Goal: Task Accomplishment & Management: Complete application form

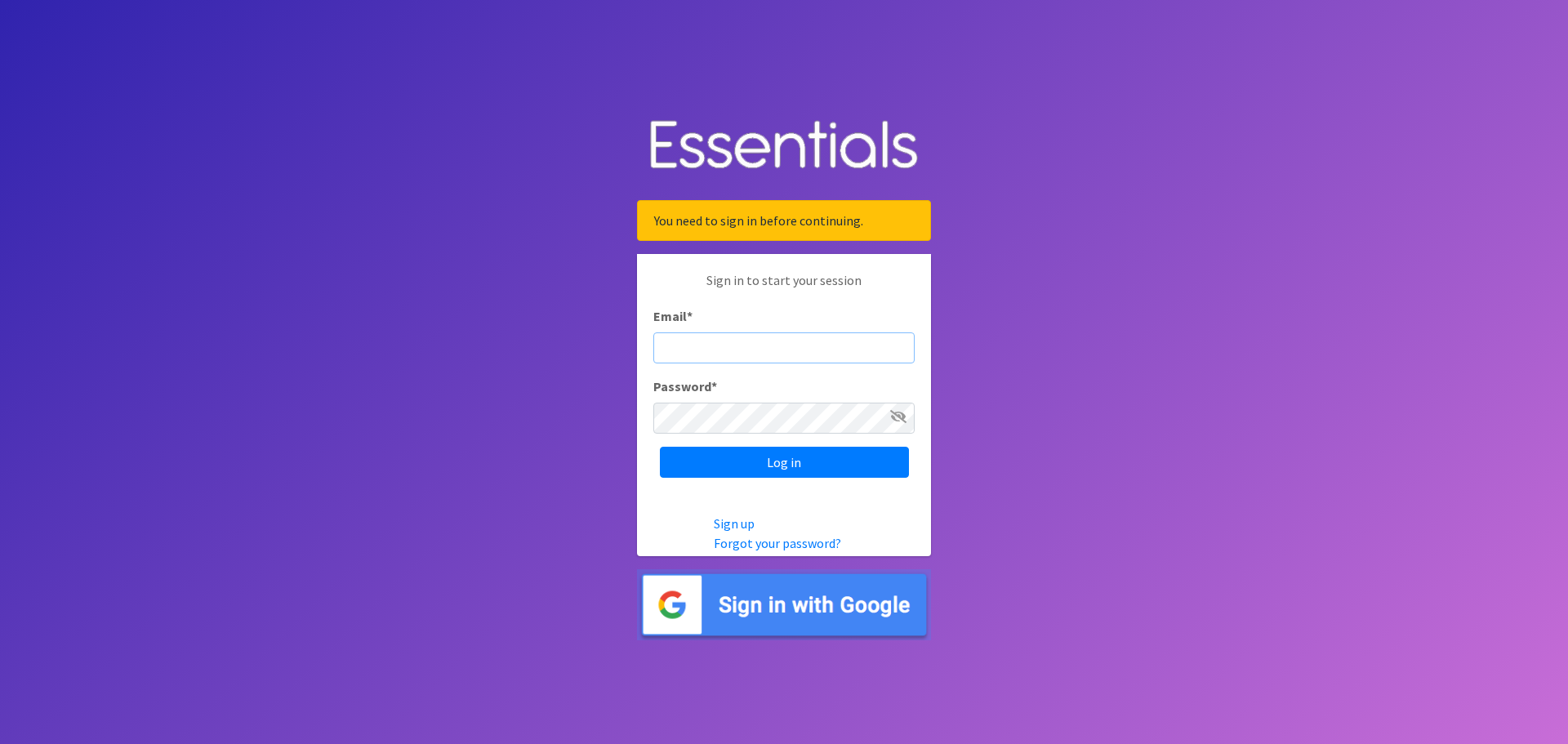
click at [744, 344] on input "Email *" at bounding box center [784, 348] width 262 height 31
type input "Shelby@fcrnew.org"
click at [660, 447] on input "Log in" at bounding box center [785, 462] width 249 height 31
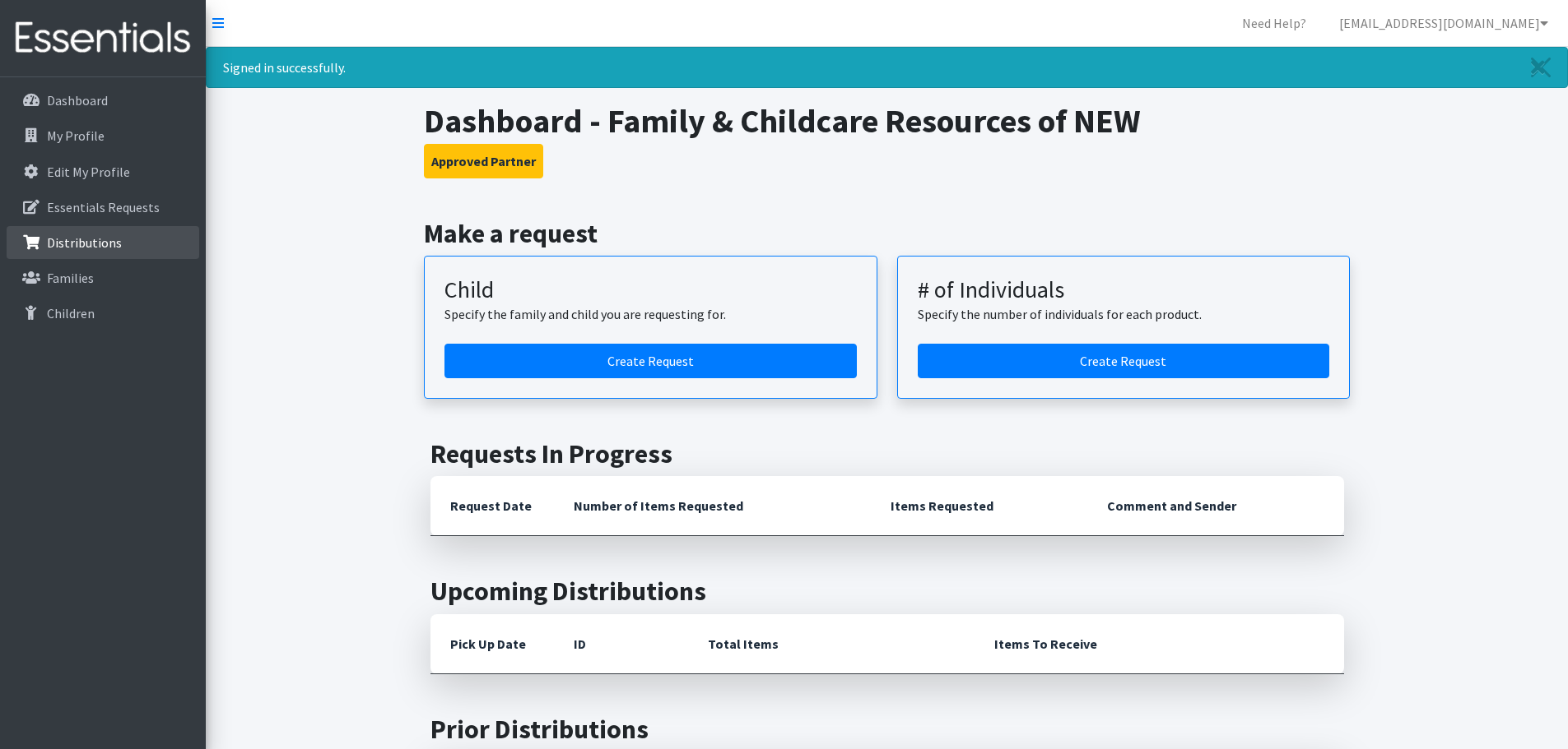
click at [107, 241] on p "Distributions" at bounding box center [84, 242] width 75 height 17
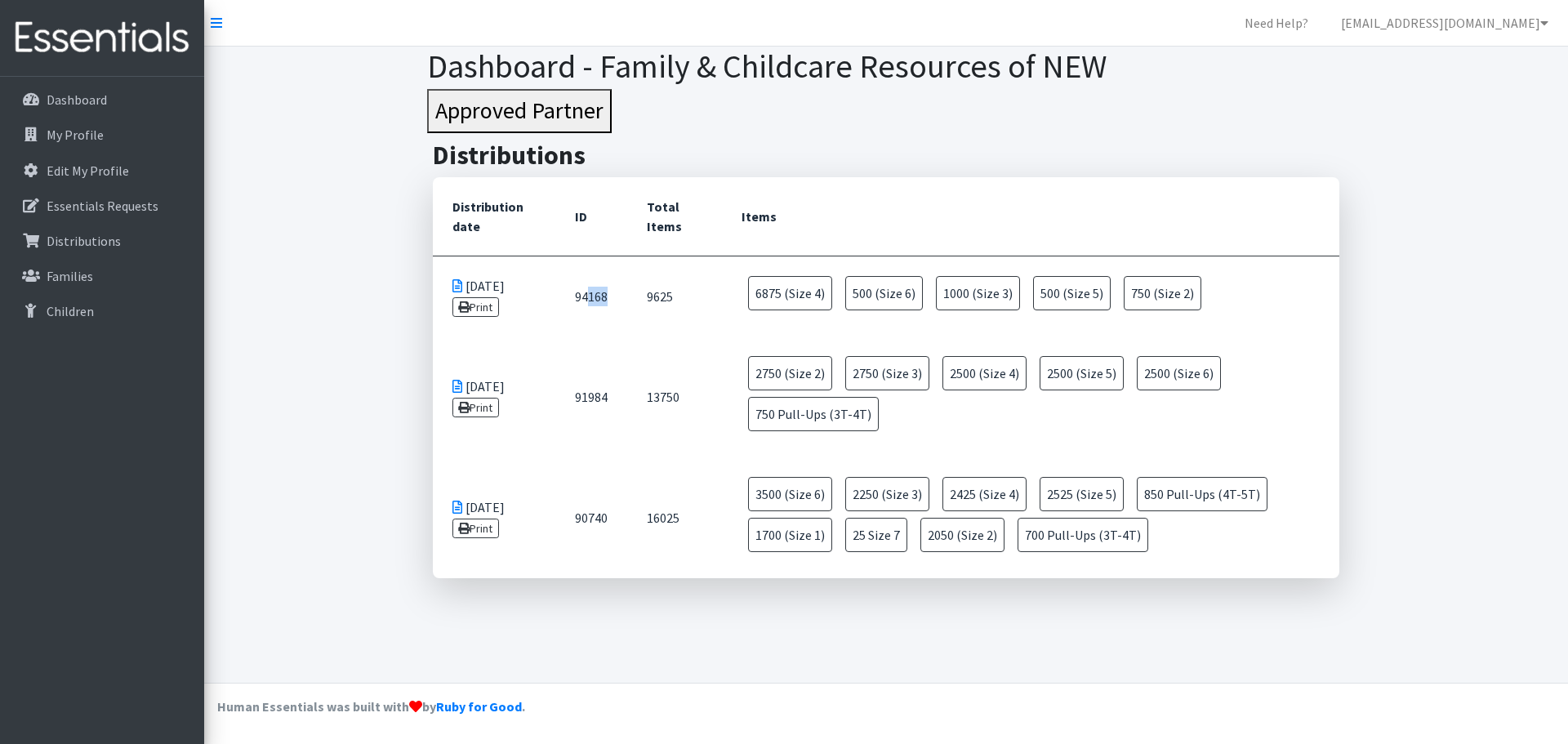
drag, startPoint x: 612, startPoint y: 294, endPoint x: 590, endPoint y: 295, distance: 22.0
click at [590, 295] on td "94168" at bounding box center [592, 296] width 72 height 81
drag, startPoint x: 651, startPoint y: 337, endPoint x: 665, endPoint y: 314, distance: 26.9
click at [652, 335] on tbody "07/28/2025 Print 94168 9625 6875 (Size 4) 500 (Size 6) 1000 (Size 3) 500 (Size …" at bounding box center [886, 416] width 907 height 322
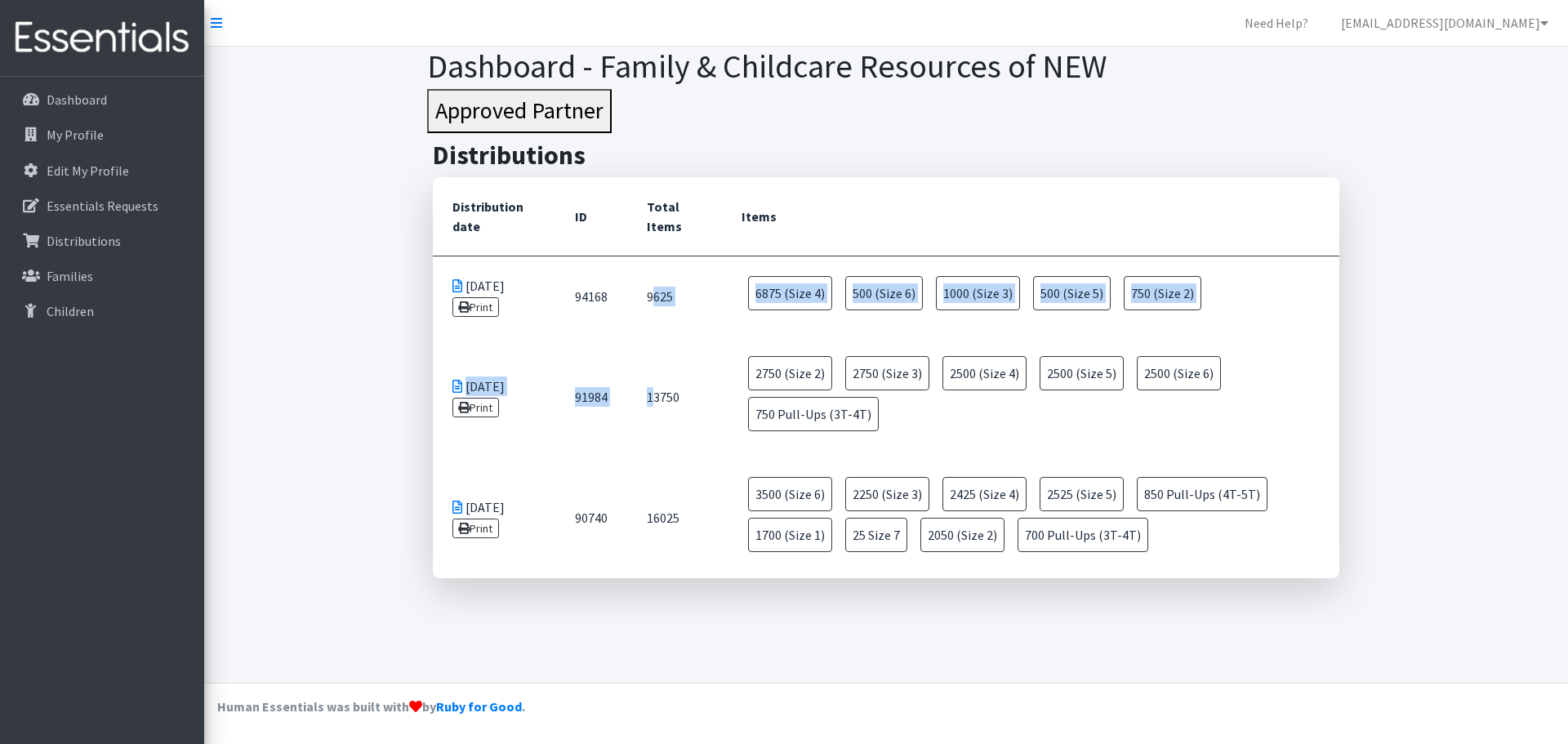
click at [680, 302] on td "9625" at bounding box center [674, 296] width 95 height 81
click at [698, 322] on td "9625" at bounding box center [674, 296] width 95 height 81
drag, startPoint x: 677, startPoint y: 298, endPoint x: 645, endPoint y: 297, distance: 32.0
click at [645, 297] on td "9625" at bounding box center [674, 296] width 95 height 81
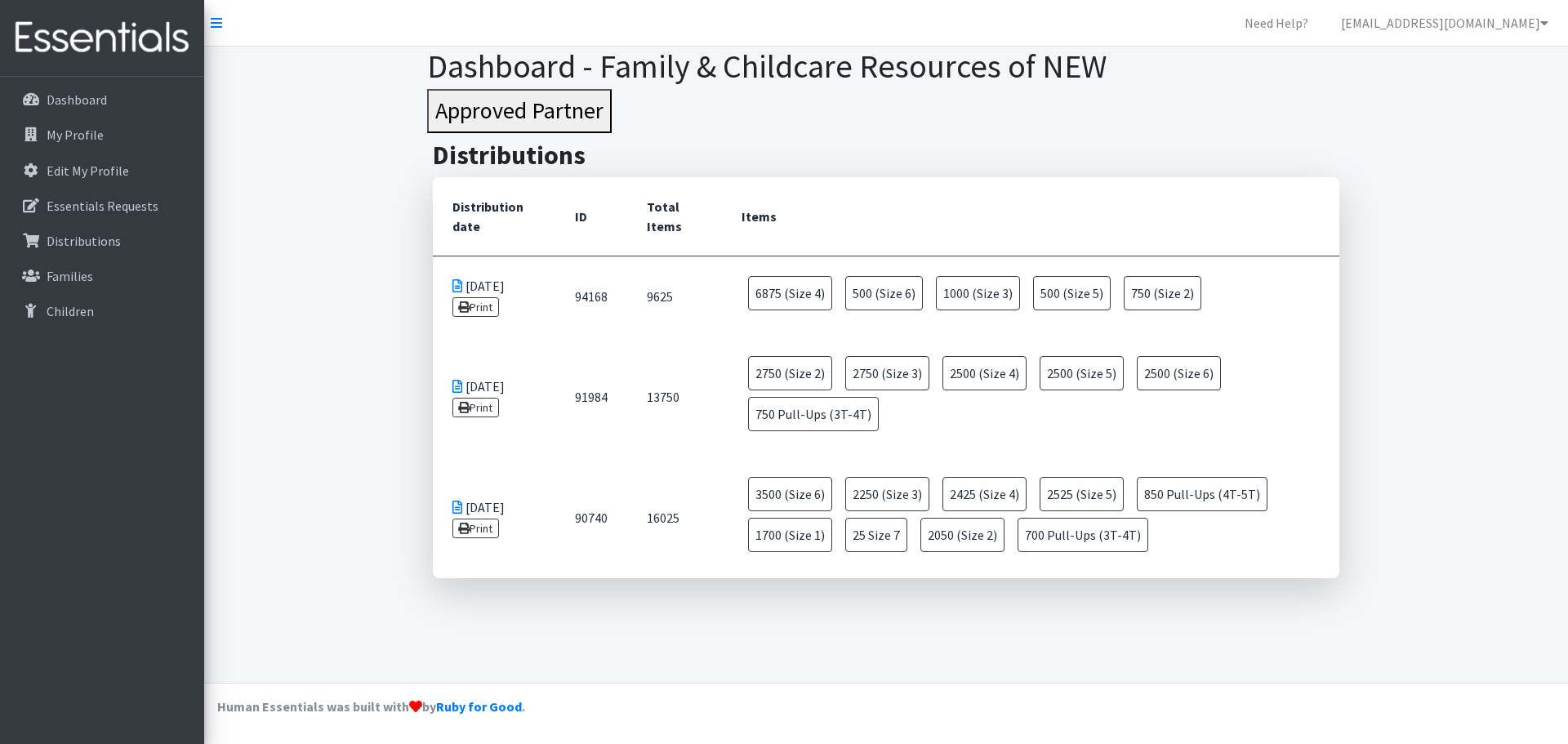
drag, startPoint x: 658, startPoint y: 299, endPoint x: 764, endPoint y: 249, distance: 117.2
click at [769, 247] on th "Items" at bounding box center [1030, 217] width 617 height 79
drag, startPoint x: 649, startPoint y: 297, endPoint x: 1190, endPoint y: 295, distance: 541.0
click at [1190, 295] on tr "07/28/2025 Print 94168 9625 6875 (Size 4) 500 (Size 6) 1000 (Size 3) 500 (Size …" at bounding box center [886, 296] width 907 height 81
copy tr "9625 6875 (Size 4) 500 (Size 6) 1000 (Size 3) 500 (Size 5) 750 (Size 2)"
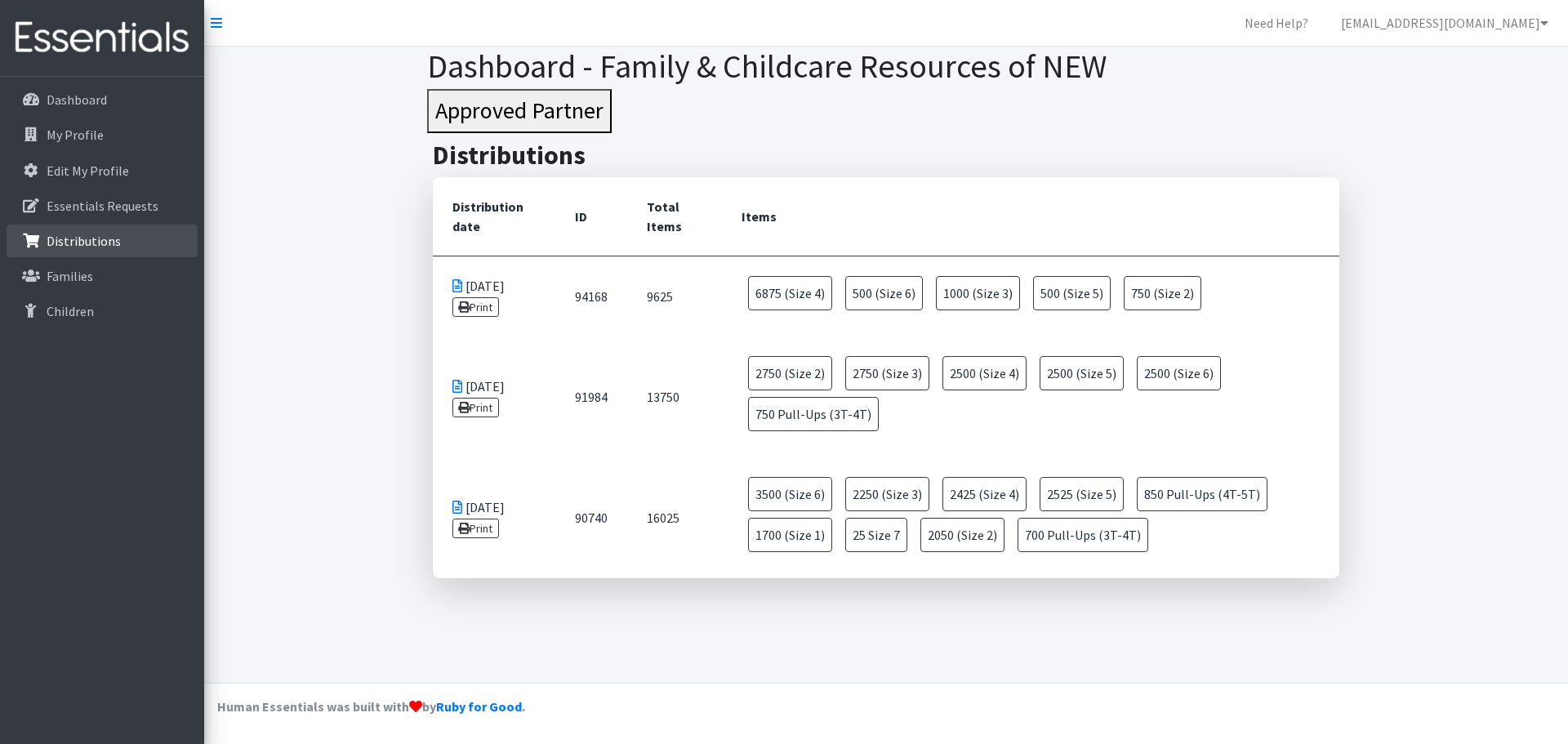
click at [118, 237] on link "Distributions" at bounding box center [102, 241] width 191 height 33
click at [72, 102] on p "Dashboard" at bounding box center [76, 99] width 61 height 17
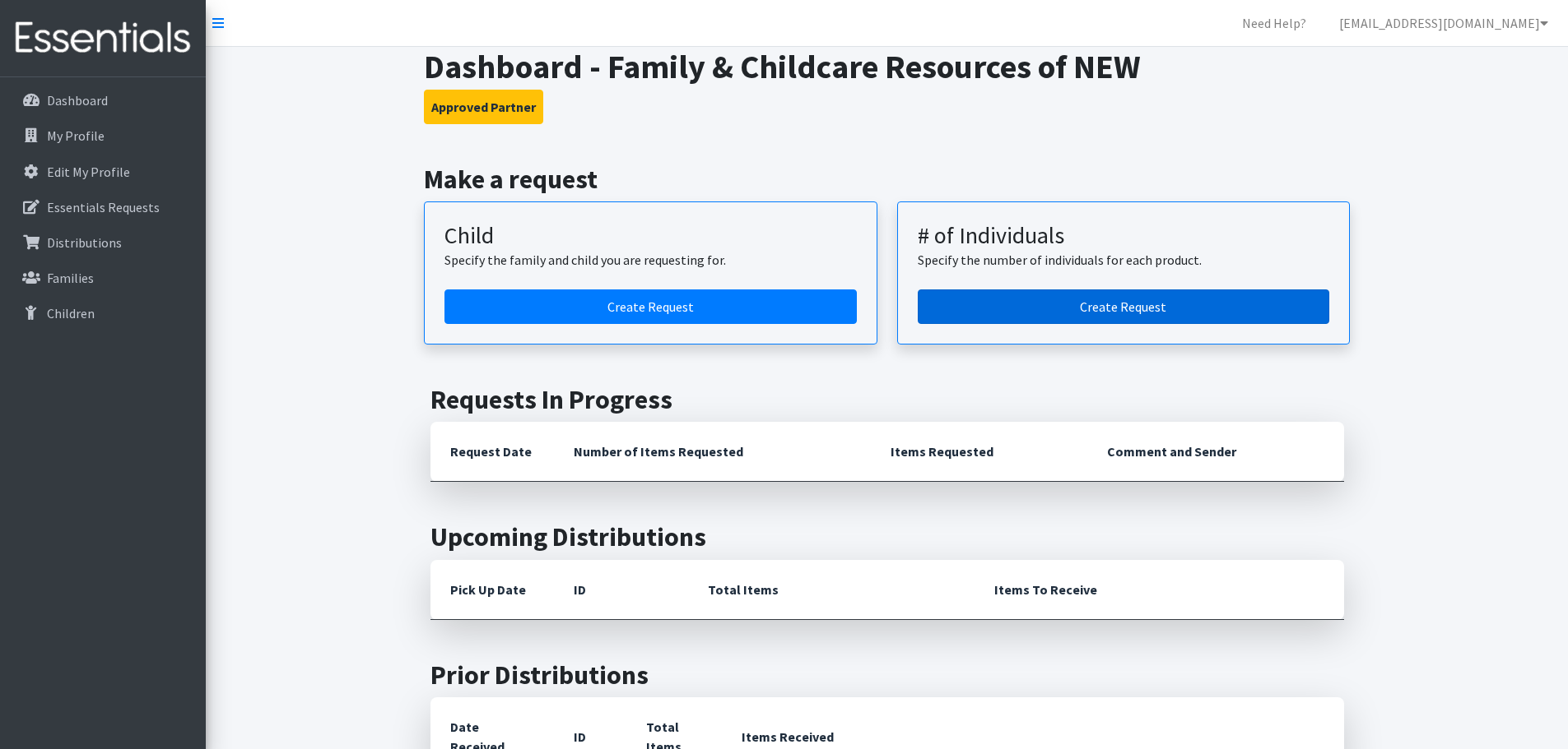
click at [1027, 310] on link "Create Request" at bounding box center [1124, 306] width 412 height 34
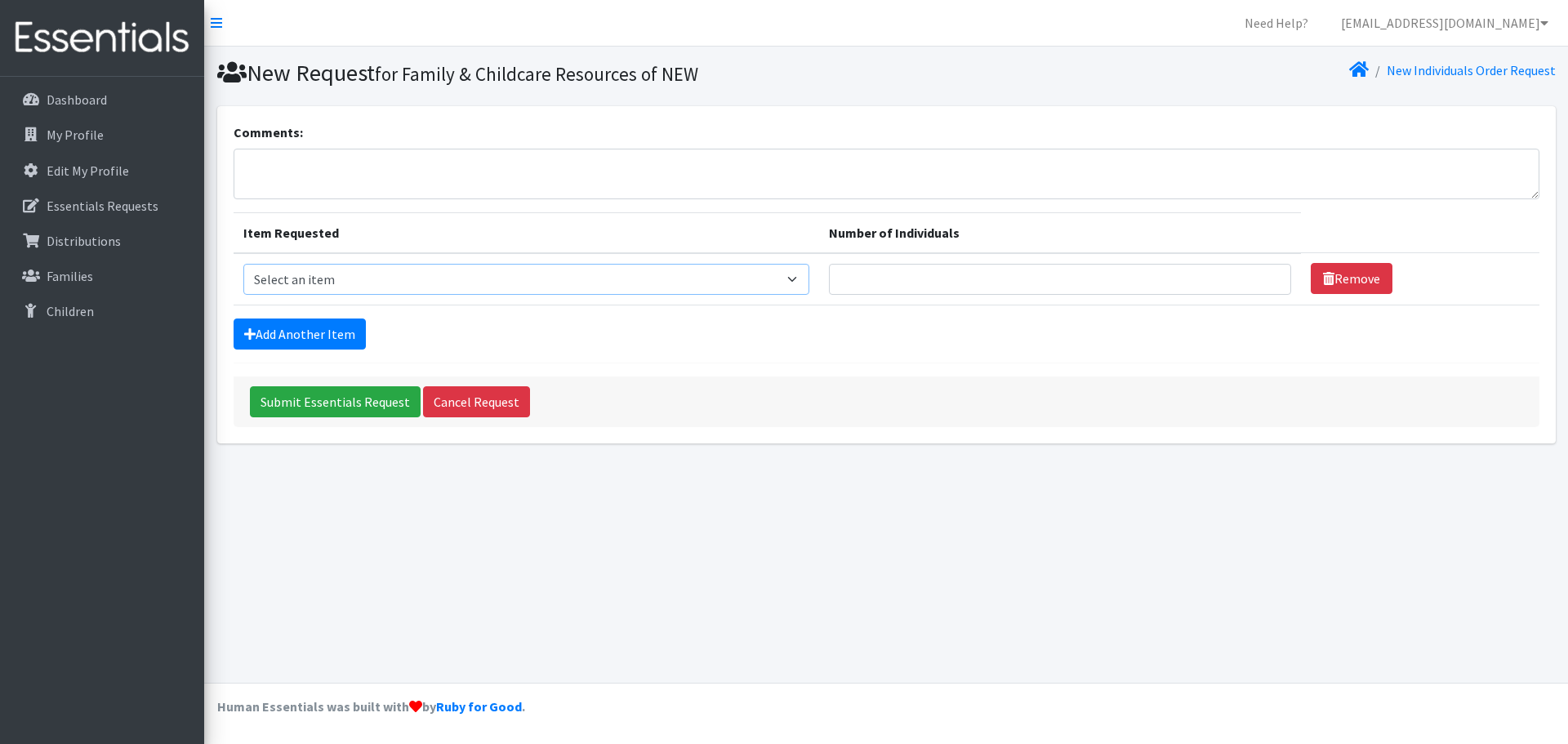
click at [605, 287] on select "Select an item (Newborn) (Preemie) (Size 1) (Size 2) (Size 3) (Size 4) (Size 5)…" at bounding box center [526, 278] width 566 height 31
select select "14510"
click at [243, 264] on select "Select an item (Newborn) (Preemie) (Size 1) (Size 2) (Size 3) (Size 4) (Size 5)…" at bounding box center [526, 278] width 566 height 31
click at [1021, 272] on td "Number of Individuals" at bounding box center [1060, 279] width 482 height 53
click at [1003, 287] on input "Number of Individuals" at bounding box center [1060, 278] width 463 height 31
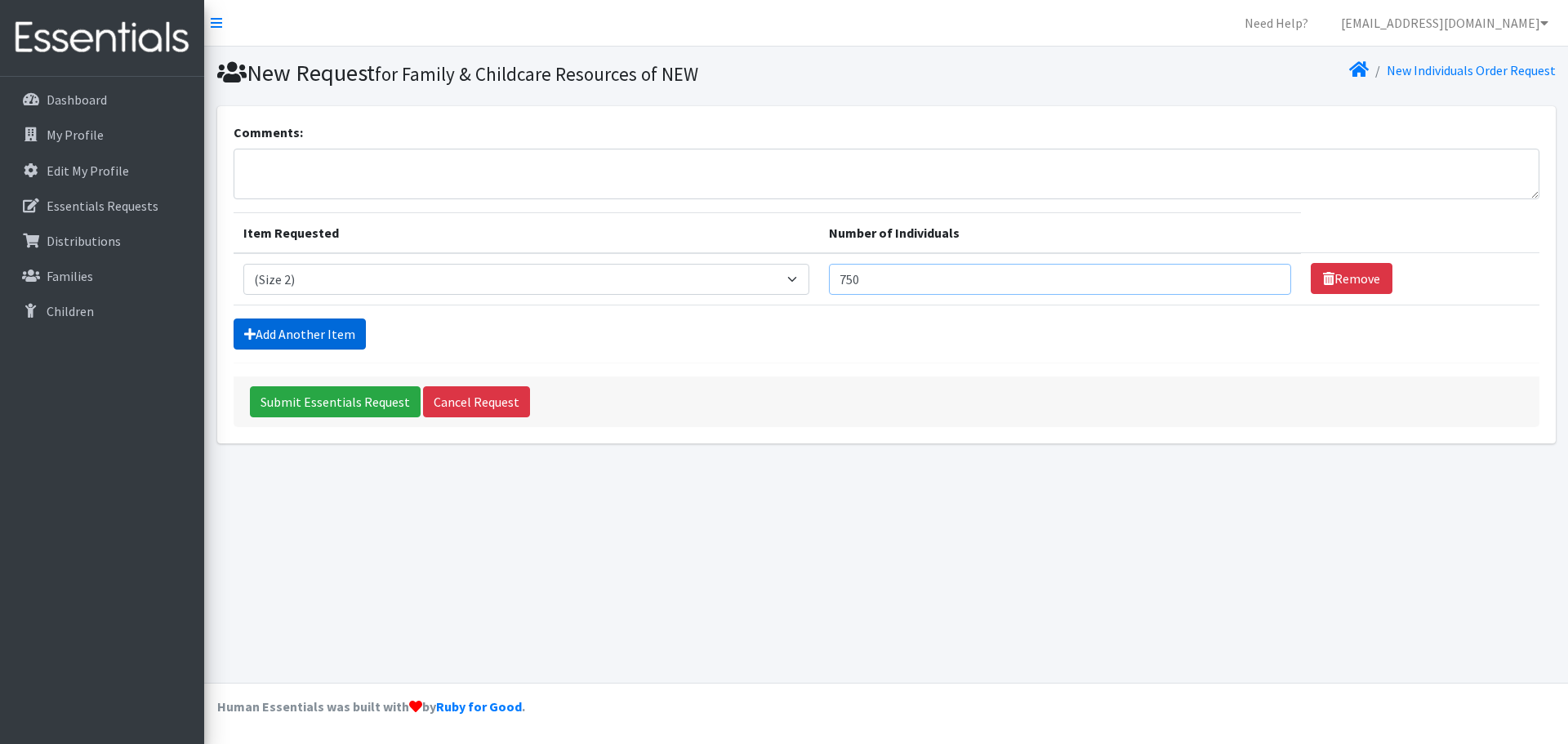
type input "750"
click at [308, 335] on link "Add Another Item" at bounding box center [299, 334] width 133 height 31
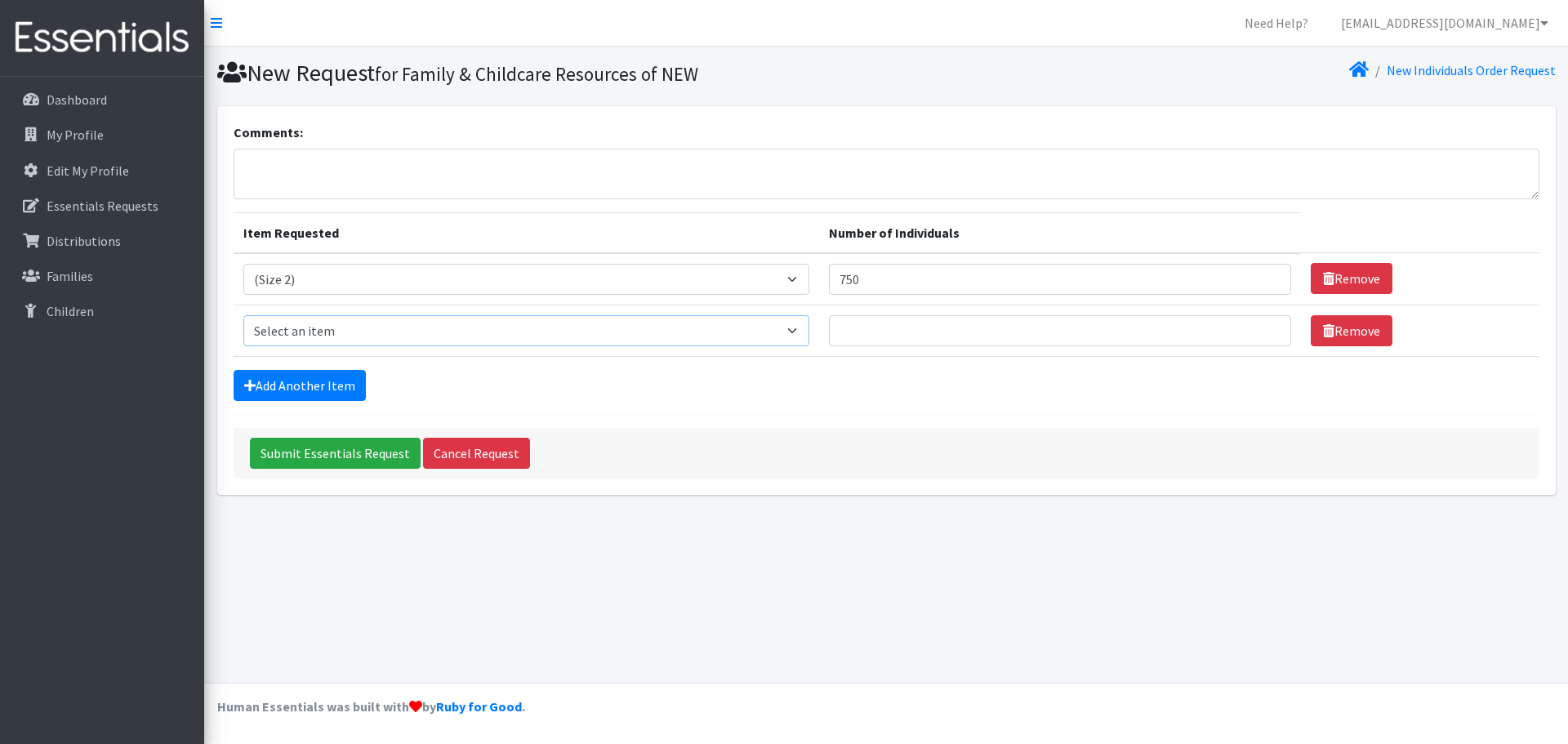
click at [305, 338] on select "Select an item (Newborn) (Preemie) (Size 1) (Size 2) (Size 3) (Size 4) (Size 5)…" at bounding box center [526, 330] width 566 height 31
select select "14507"
click at [243, 315] on select "Select an item (Newborn) (Preemie) (Size 1) (Size 2) (Size 3) (Size 4) (Size 5)…" at bounding box center [526, 330] width 566 height 31
click at [867, 336] on input "Number of Individuals" at bounding box center [1060, 330] width 463 height 31
type input "750"
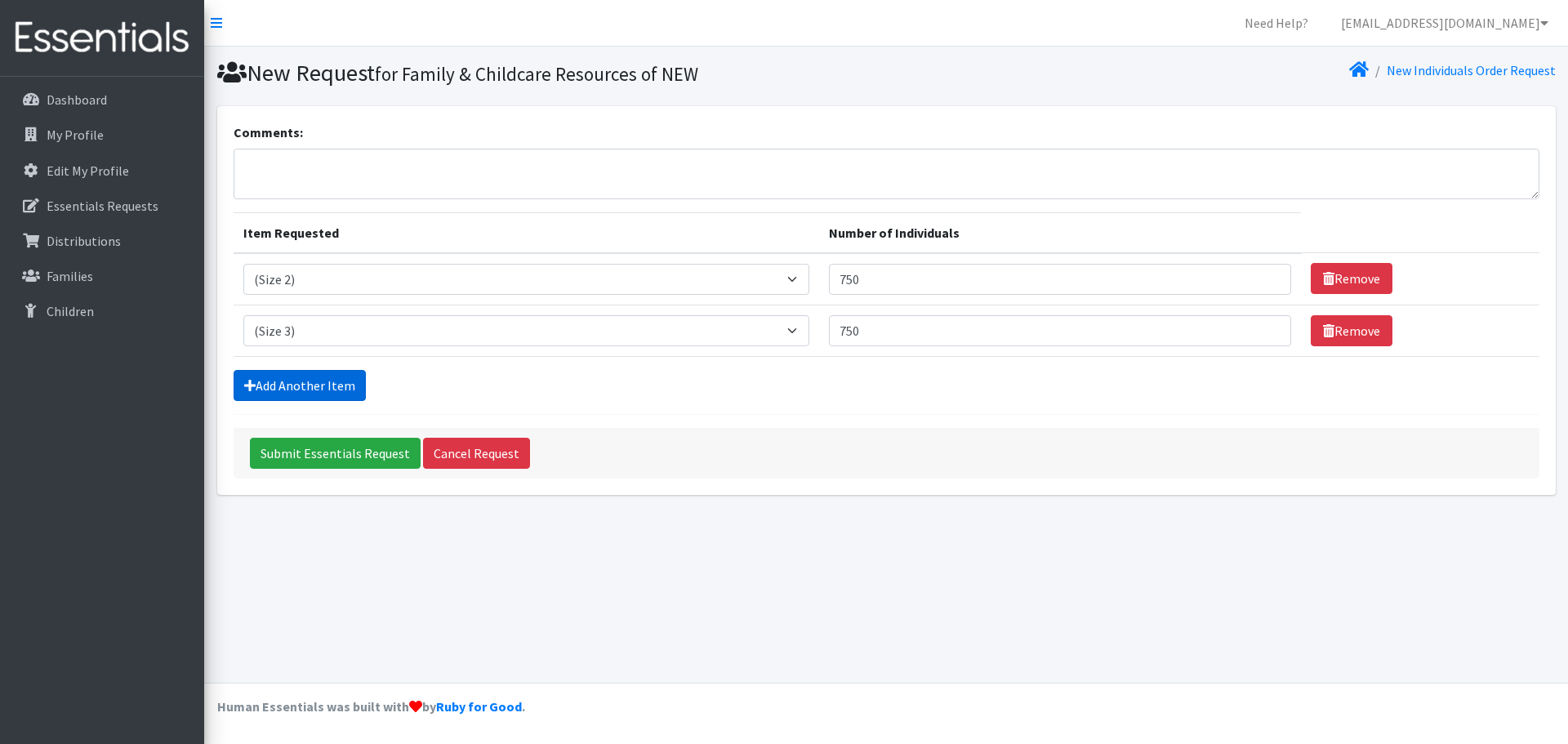
click at [318, 389] on link "Add Another Item" at bounding box center [299, 385] width 133 height 31
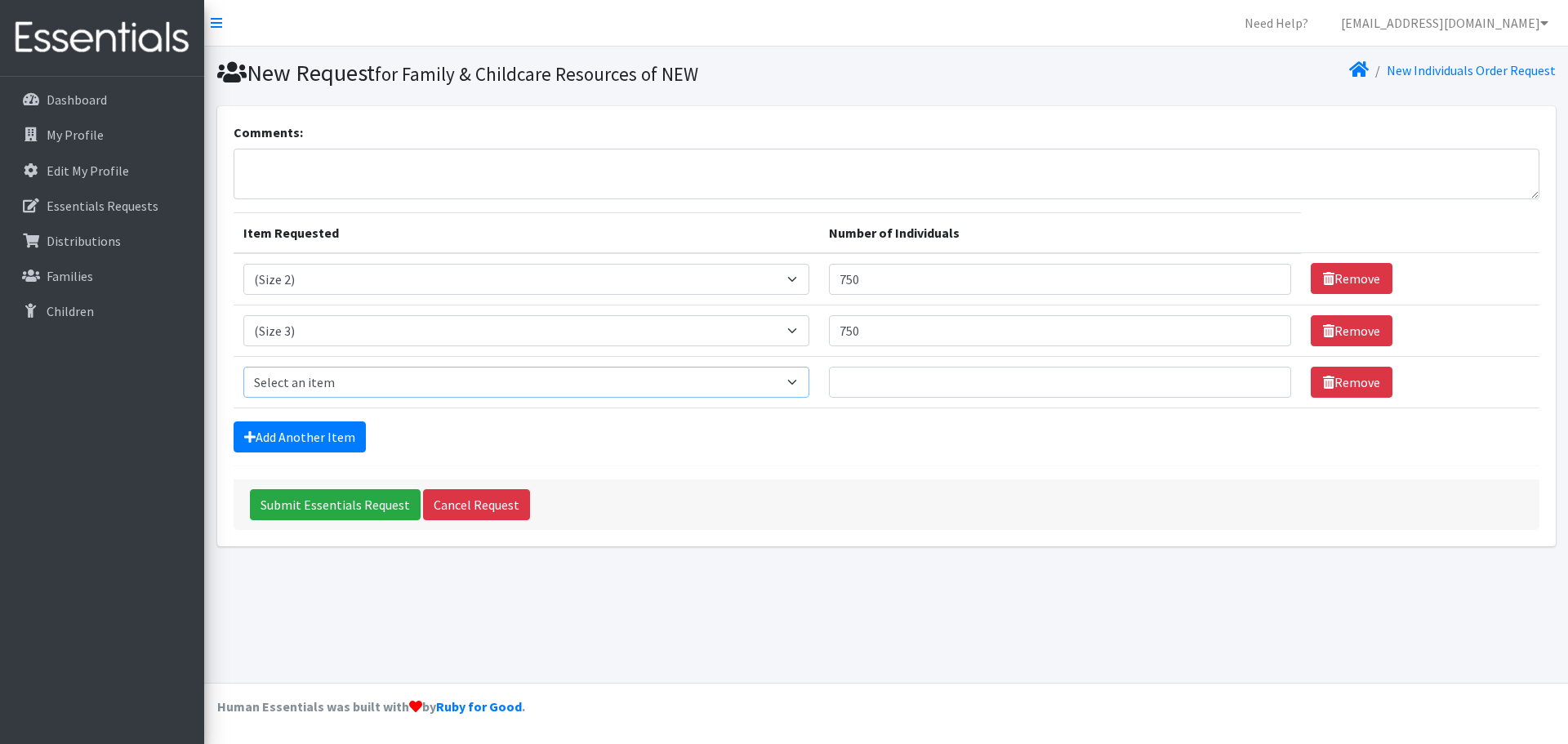
click at [325, 378] on select "Select an item (Newborn) (Preemie) (Size 1) (Size 2) (Size 3) (Size 4) (Size 5)…" at bounding box center [526, 382] width 566 height 31
select select "14512"
click at [243, 367] on select "Select an item (Newborn) (Preemie) (Size 1) (Size 2) (Size 3) (Size 4) (Size 5)…" at bounding box center [526, 382] width 566 height 31
click at [895, 378] on input "Number of Individuals" at bounding box center [1060, 382] width 463 height 31
type input "1000"
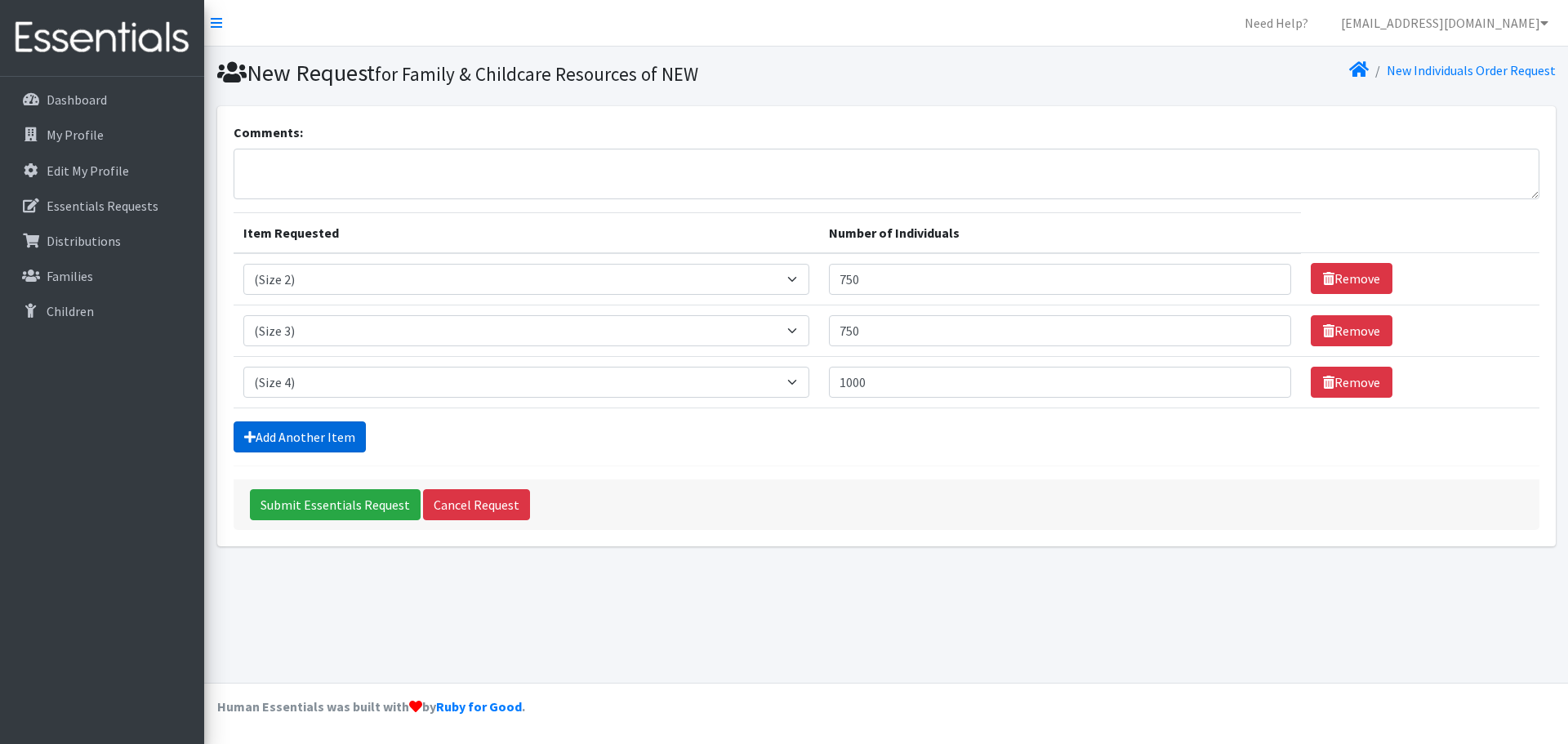
click at [329, 432] on link "Add Another Item" at bounding box center [299, 437] width 133 height 31
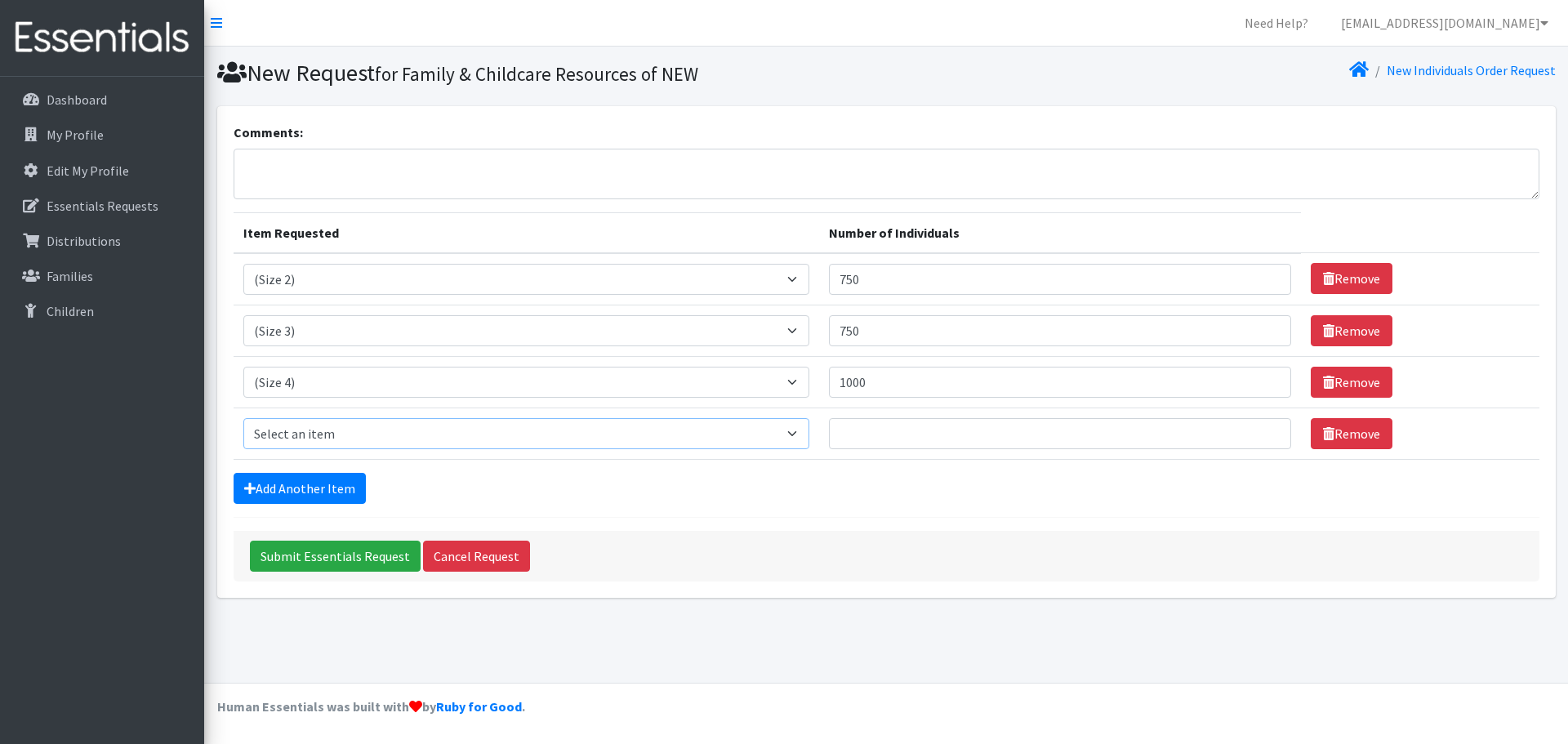
click at [335, 437] on select "Select an item (Newborn) (Preemie) (Size 1) (Size 2) (Size 3) (Size 4) (Size 5)…" at bounding box center [526, 433] width 566 height 31
select select "14488"
click at [243, 418] on select "Select an item (Newborn) (Preemie) (Size 1) (Size 2) (Size 3) (Size 4) (Size 5)…" at bounding box center [526, 433] width 566 height 31
click at [866, 442] on input "Number of Individuals" at bounding box center [1060, 433] width 463 height 31
type input "1000"
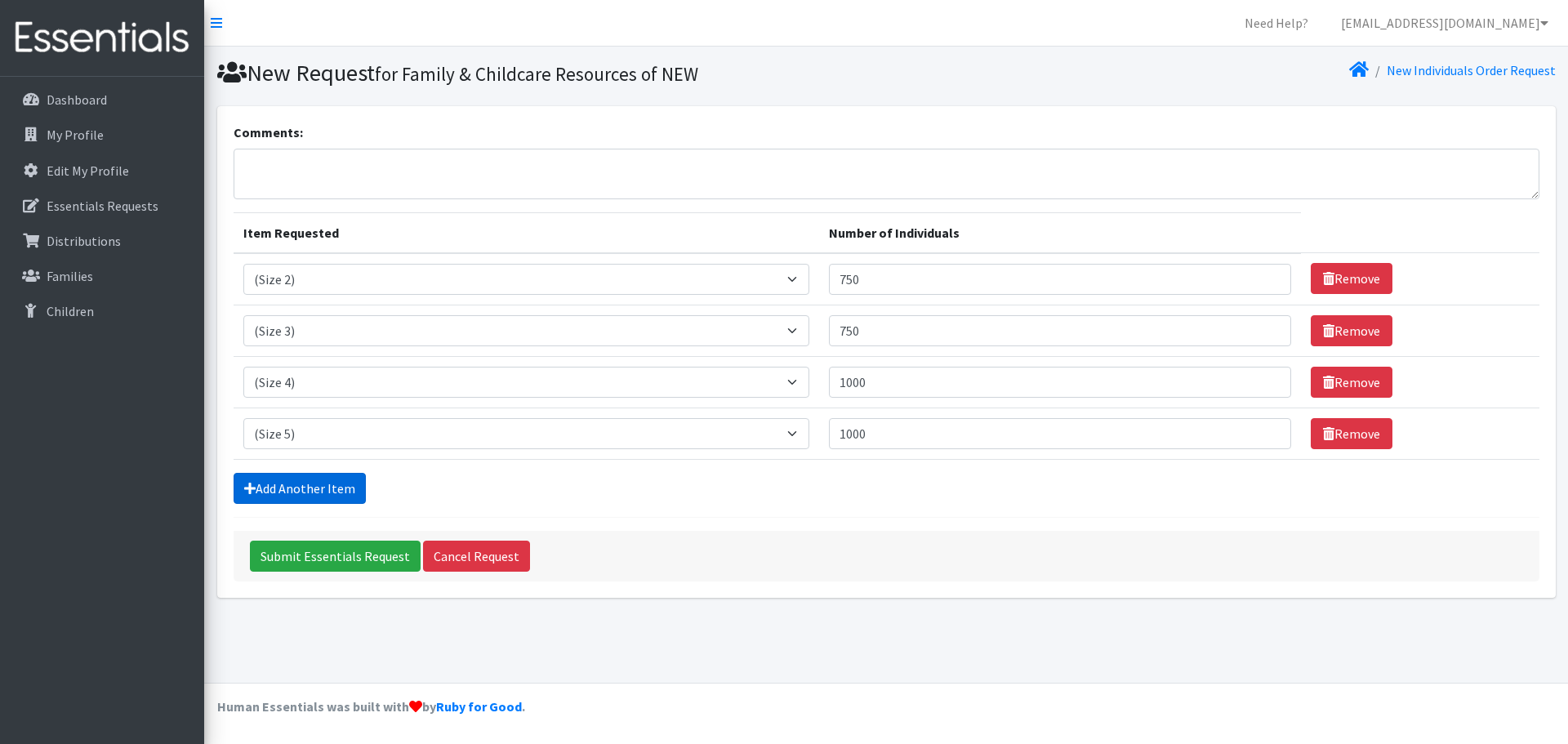
click at [294, 498] on link "Add Another Item" at bounding box center [299, 488] width 133 height 31
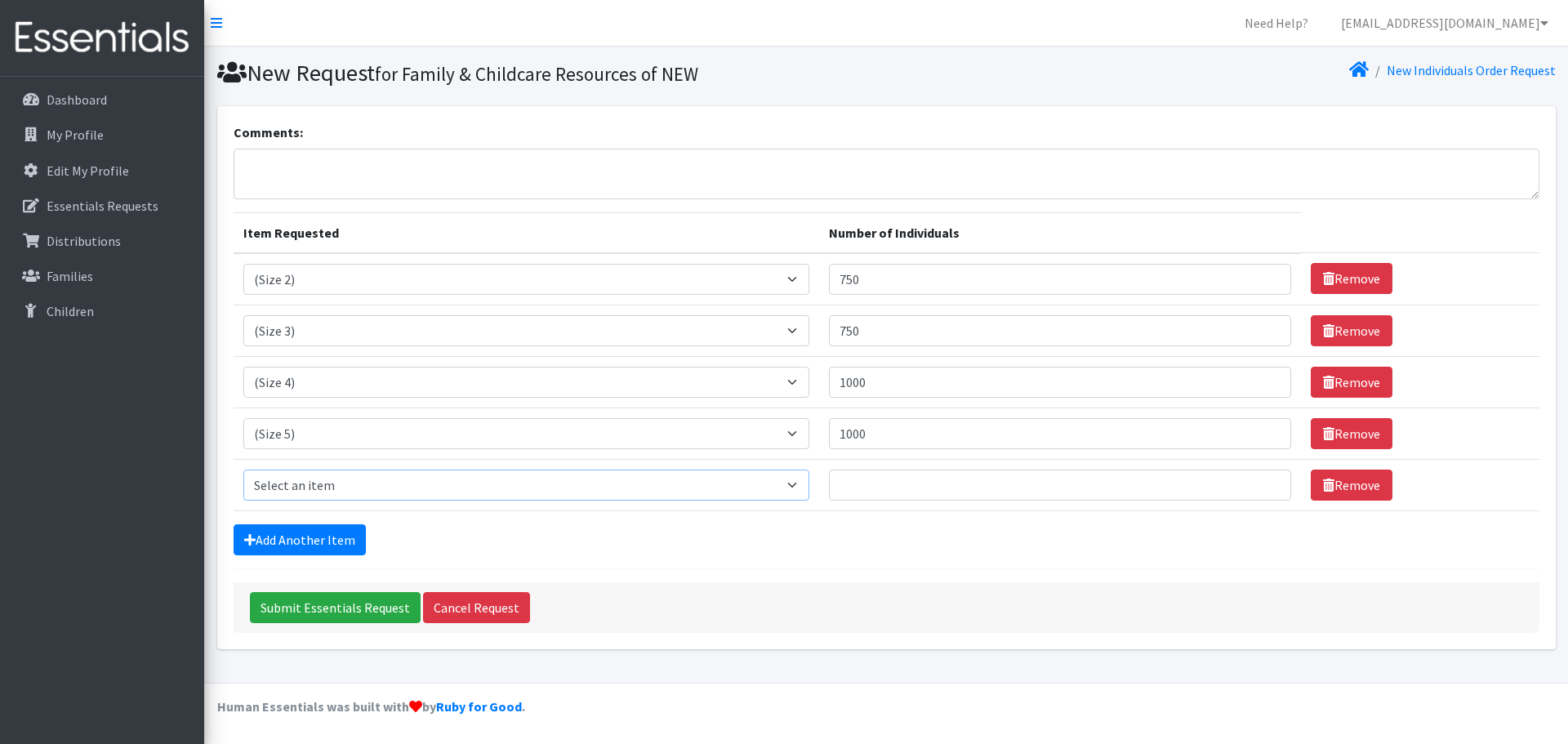
click at [303, 480] on select "Select an item (Newborn) (Preemie) (Size 1) (Size 2) (Size 3) (Size 4) (Size 5)…" at bounding box center [526, 485] width 566 height 31
select select "14491"
click at [243, 470] on select "Select an item (Newborn) (Preemie) (Size 1) (Size 2) (Size 3) (Size 4) (Size 5)…" at bounding box center [526, 485] width 566 height 31
click at [950, 486] on input "Number of Individuals" at bounding box center [1060, 485] width 463 height 31
type input "1500"
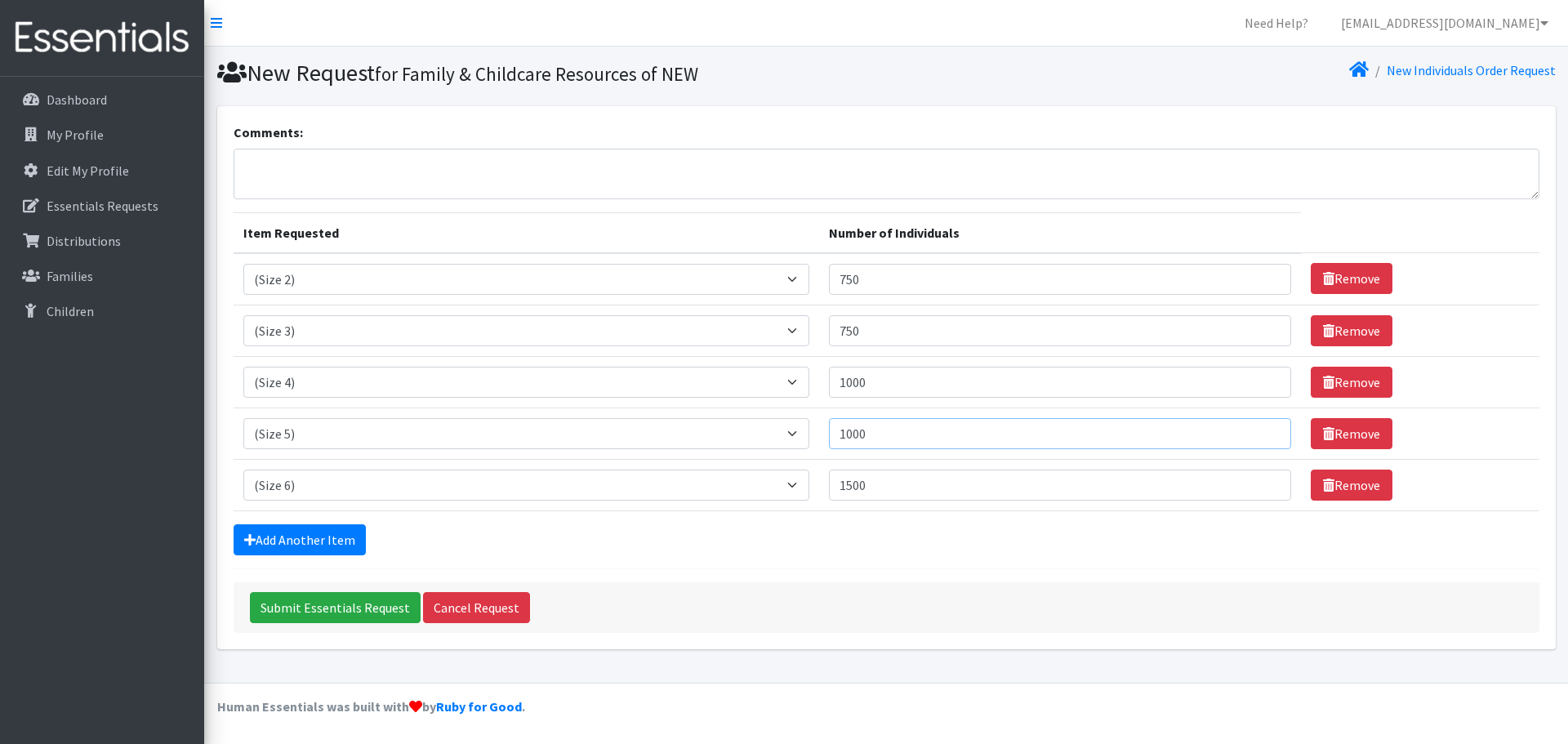
click at [860, 434] on input "1000" at bounding box center [1060, 433] width 463 height 31
type input "1500"
drag, startPoint x: 857, startPoint y: 377, endPoint x: 866, endPoint y: 381, distance: 9.8
click at [866, 381] on input "1000" at bounding box center [1060, 382] width 463 height 31
type input "1500"
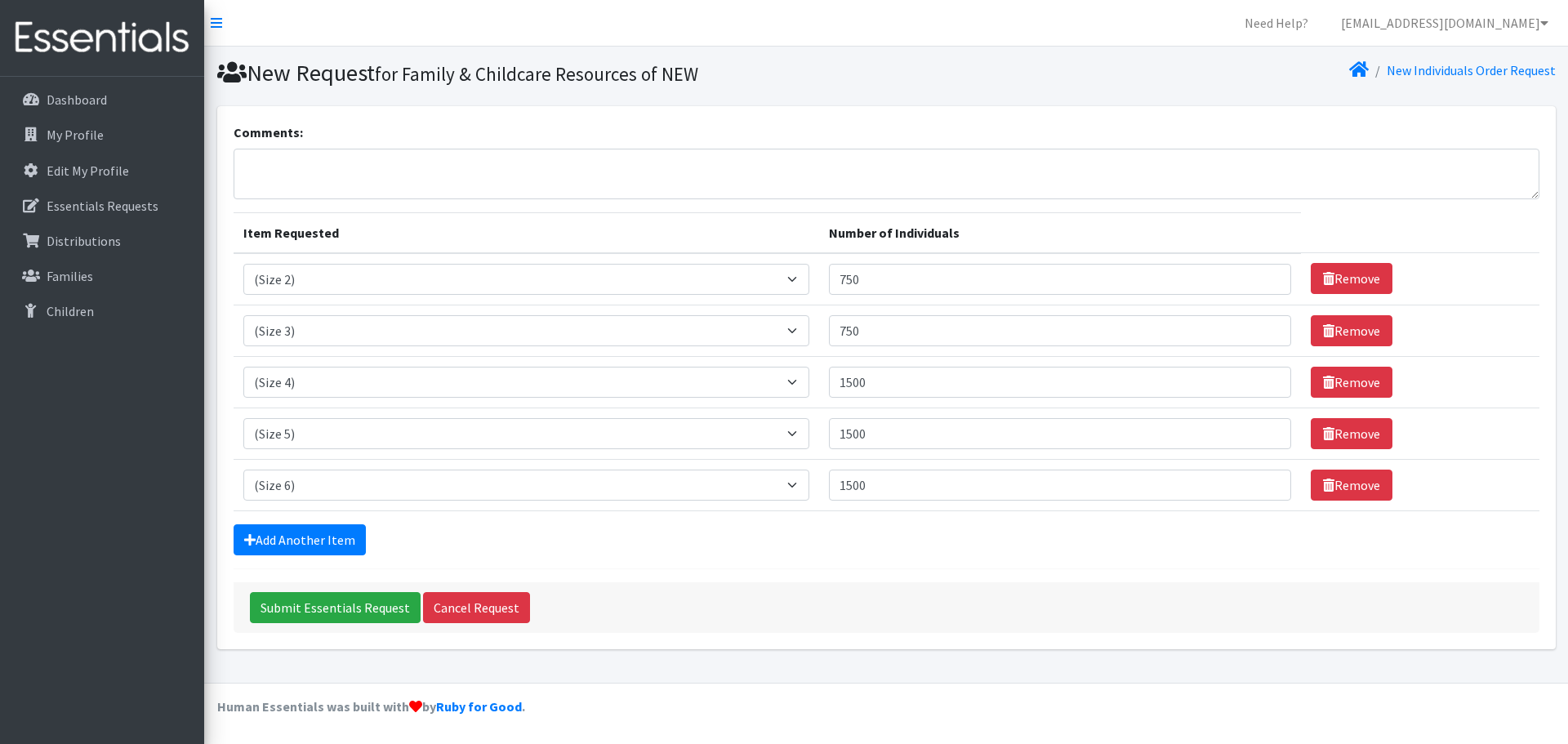
click at [982, 566] on form "Comments: Item Requested Number of Individuals Item Requested Select an item (N…" at bounding box center [886, 378] width 1305 height 510
drag, startPoint x: 872, startPoint y: 334, endPoint x: 821, endPoint y: 345, distance: 52.2
click at [821, 345] on tr "Item Requested Select an item (Newborn) (Preemie) (Size 1) (Size 2) (Size 3) (S…" at bounding box center [886, 330] width 1305 height 52
type input "1500"
drag, startPoint x: 867, startPoint y: 282, endPoint x: 849, endPoint y: 287, distance: 18.7
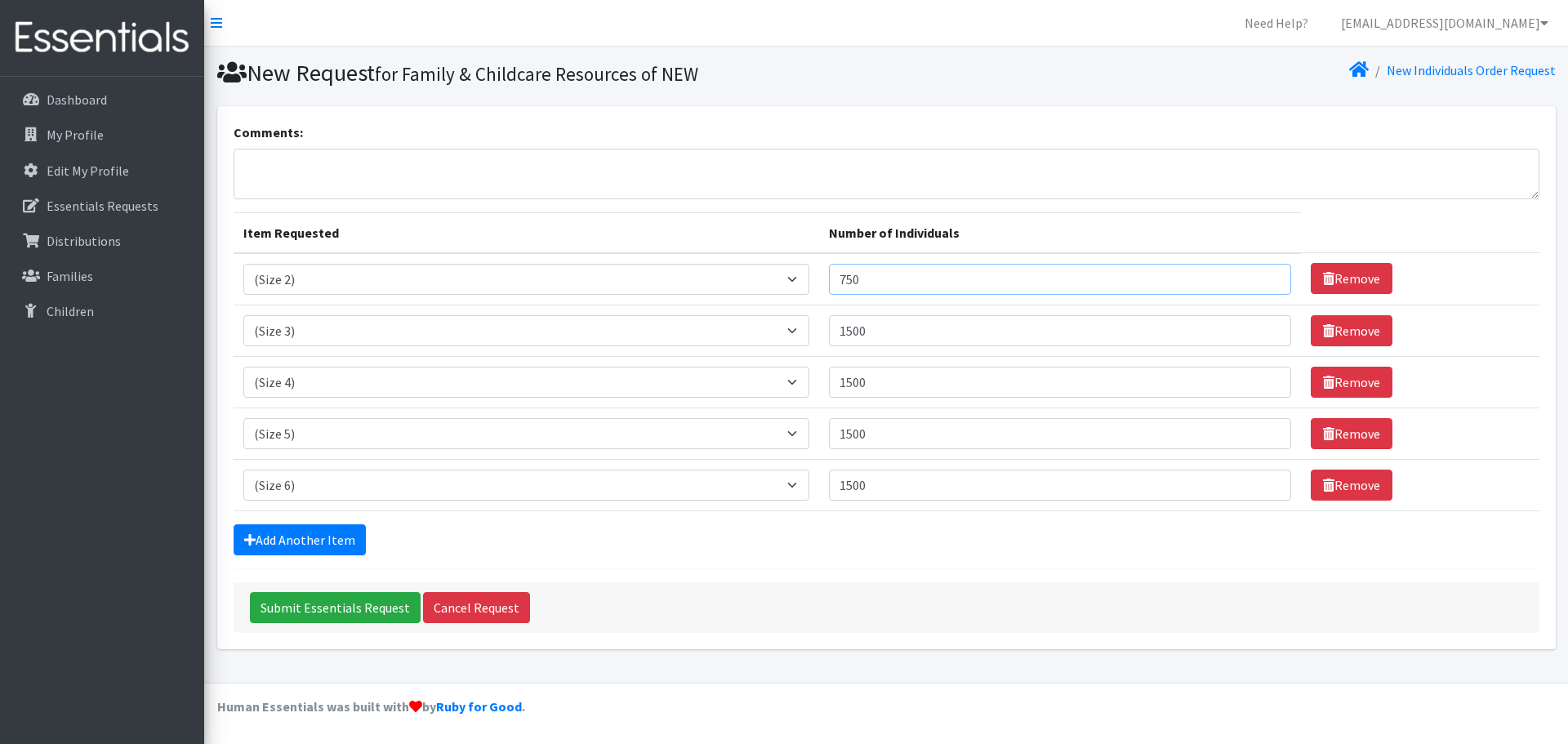
click at [849, 287] on input "750" at bounding box center [1060, 278] width 463 height 31
drag, startPoint x: 895, startPoint y: 287, endPoint x: 792, endPoint y: 301, distance: 103.9
click at [795, 300] on tr "Item Requested Select an item (Newborn) (Preemie) (Size 1) (Size 2) (Size 3) (S…" at bounding box center [886, 279] width 1305 height 53
type input "1500"
drag, startPoint x: 895, startPoint y: 486, endPoint x: 831, endPoint y: 490, distance: 64.1
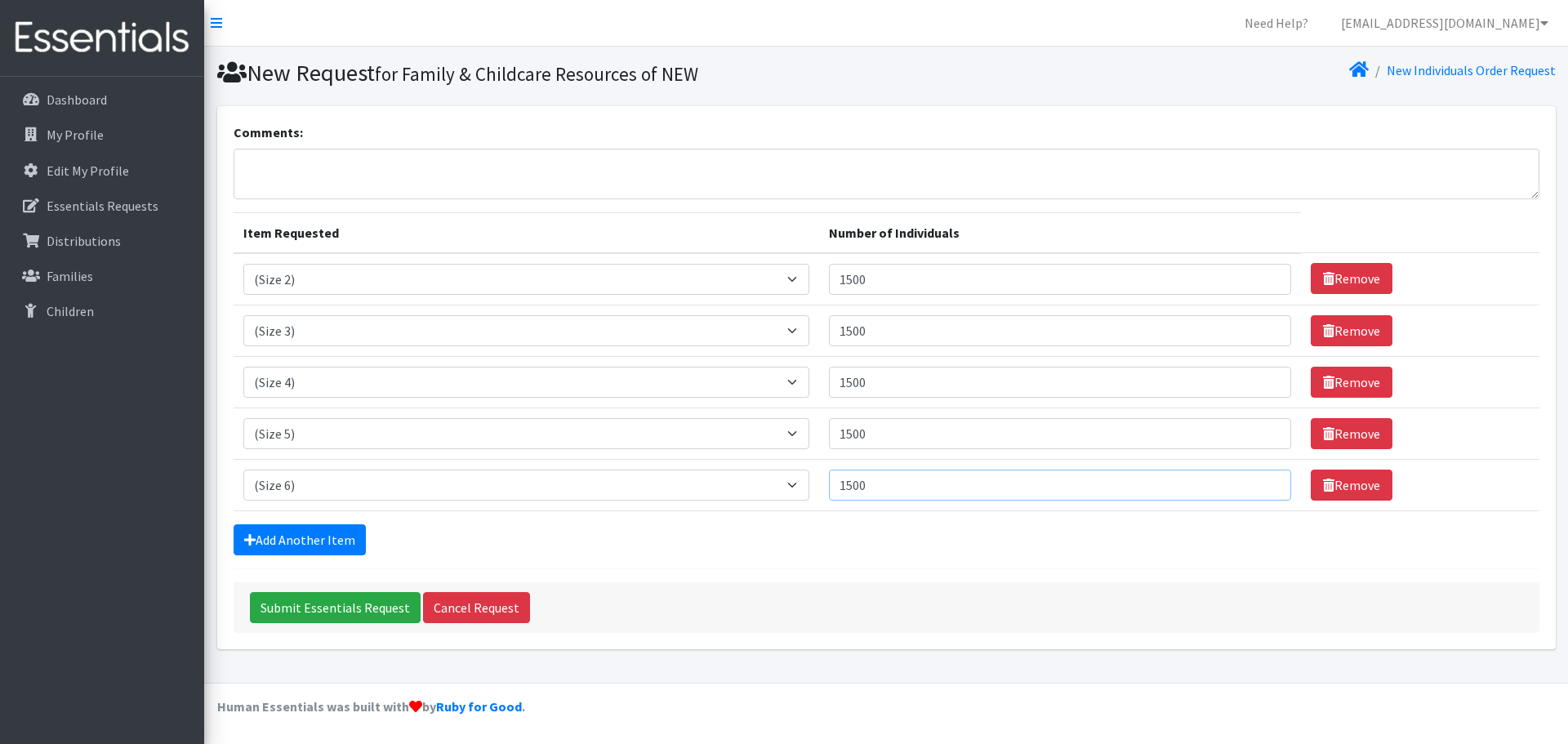
click at [831, 490] on td "Number of Individuals 1500" at bounding box center [1060, 485] width 482 height 52
type input "2000"
drag, startPoint x: 917, startPoint y: 437, endPoint x: 551, endPoint y: 458, distance: 366.6
click at [551, 458] on tr "Item Requested Select an item (Newborn) (Preemie) (Size 1) (Size 2) (Size 3) (S…" at bounding box center [886, 433] width 1305 height 52
type input "2000"
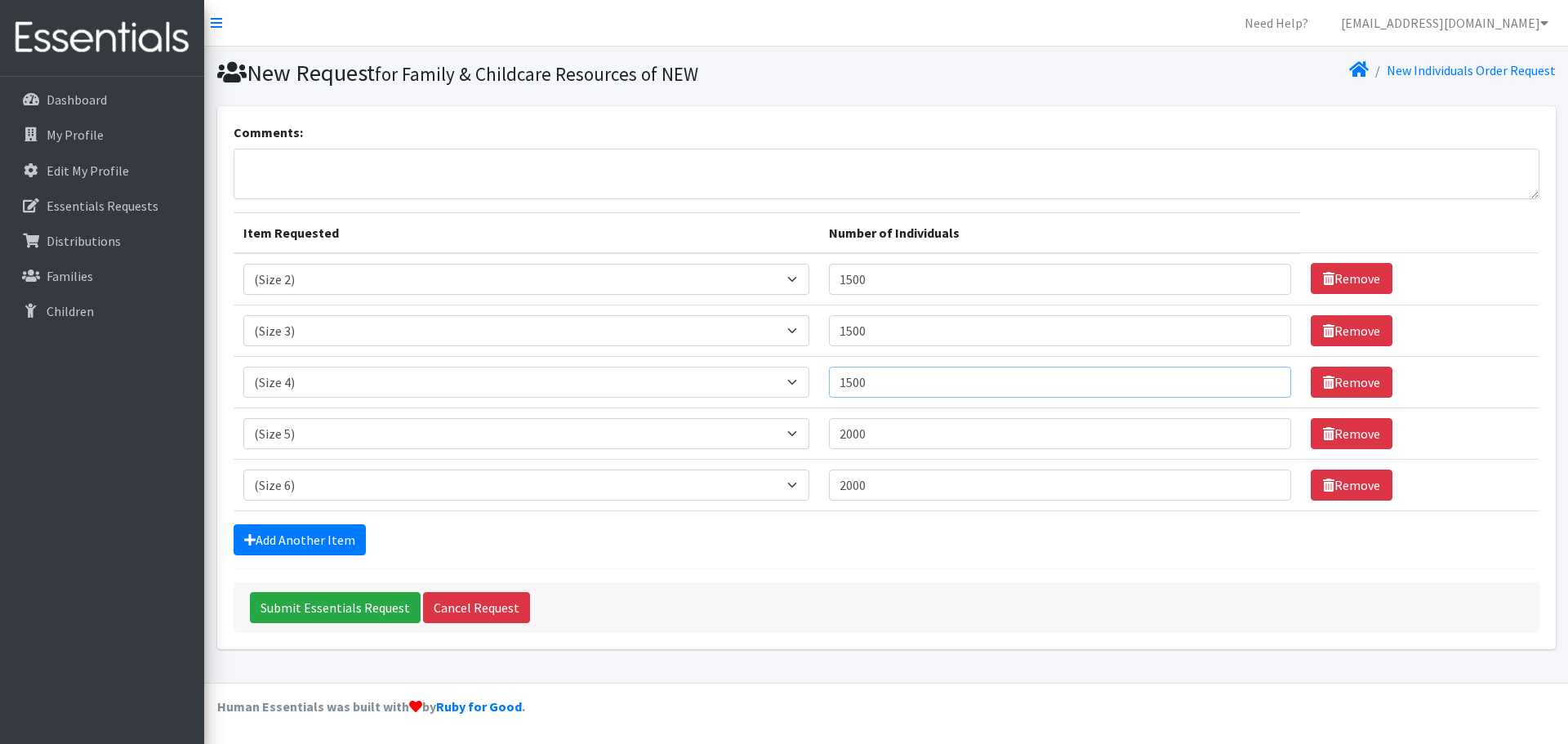
drag, startPoint x: 891, startPoint y: 384, endPoint x: 814, endPoint y: 394, distance: 77.6
click at [814, 394] on tr "Item Requested Select an item (Newborn) (Preemie) (Size 1) (Size 2) (Size 3) (S…" at bounding box center [886, 382] width 1305 height 52
type input "2000"
click at [860, 583] on div "Submit Essentials Request Cancel Request" at bounding box center [886, 608] width 1305 height 51
click at [352, 609] on input "Submit Essentials Request" at bounding box center [335, 607] width 170 height 31
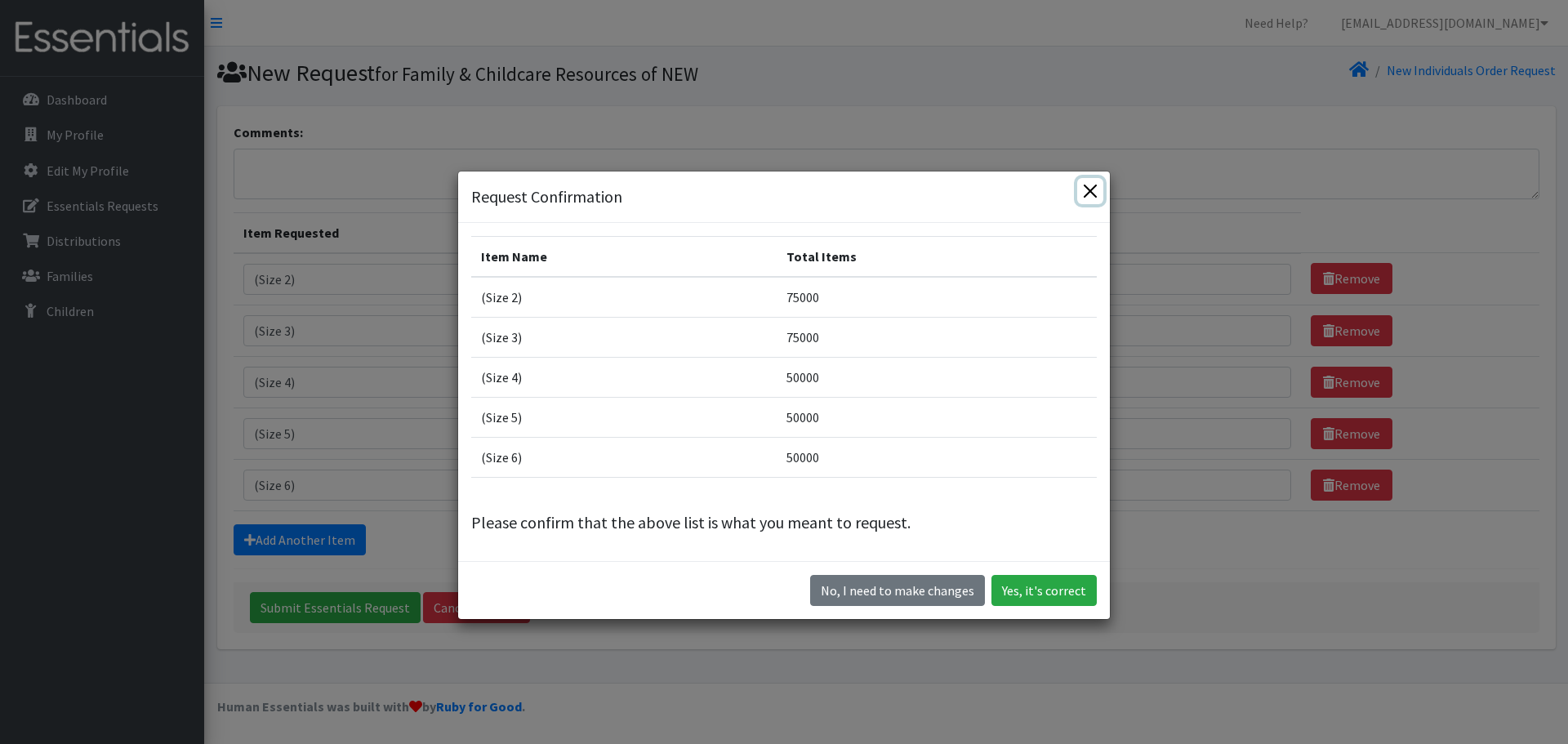
click at [1088, 185] on button "Close" at bounding box center [1090, 191] width 26 height 26
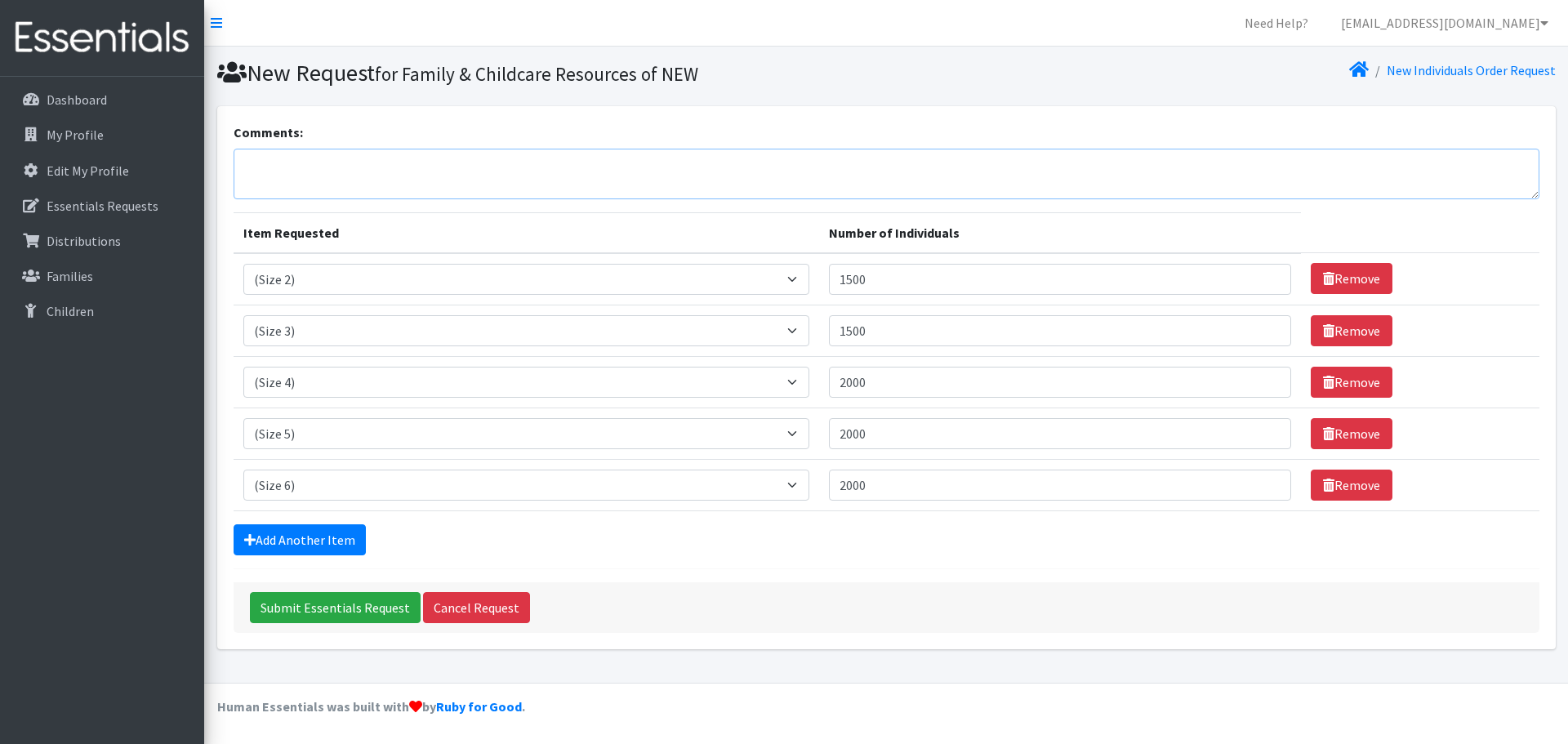
click at [554, 177] on textarea "Comments:" at bounding box center [886, 174] width 1305 height 51
drag, startPoint x: 752, startPoint y: 181, endPoint x: 740, endPoint y: 172, distance: 15.0
click at [752, 181] on textarea "Diapers for September (to be picked up at 8/21 distribution date and given to f…" at bounding box center [886, 174] width 1305 height 51
click at [288, 160] on textarea "Diapers for September (to be picked up at 8/21 distribution date and given to f…" at bounding box center [886, 174] width 1305 height 51
click at [1002, 155] on textarea "Diapers are for September (to be picked up at 8/21 distribution date and given …" at bounding box center [886, 174] width 1305 height 51
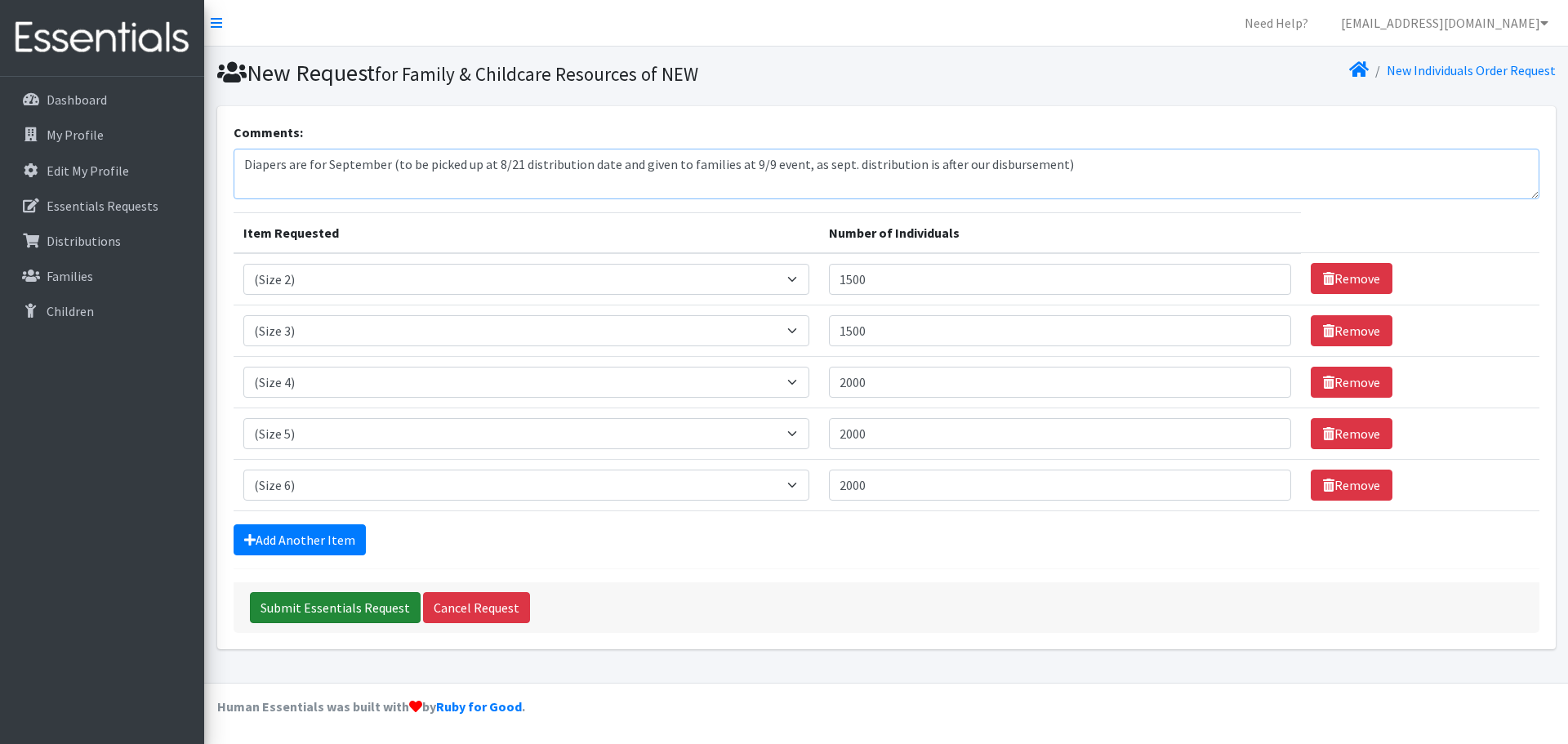
type textarea "Diapers are for September (to be picked up at 8/21 distribution date and given …"
click at [318, 611] on input "Submit Essentials Request" at bounding box center [335, 607] width 170 height 31
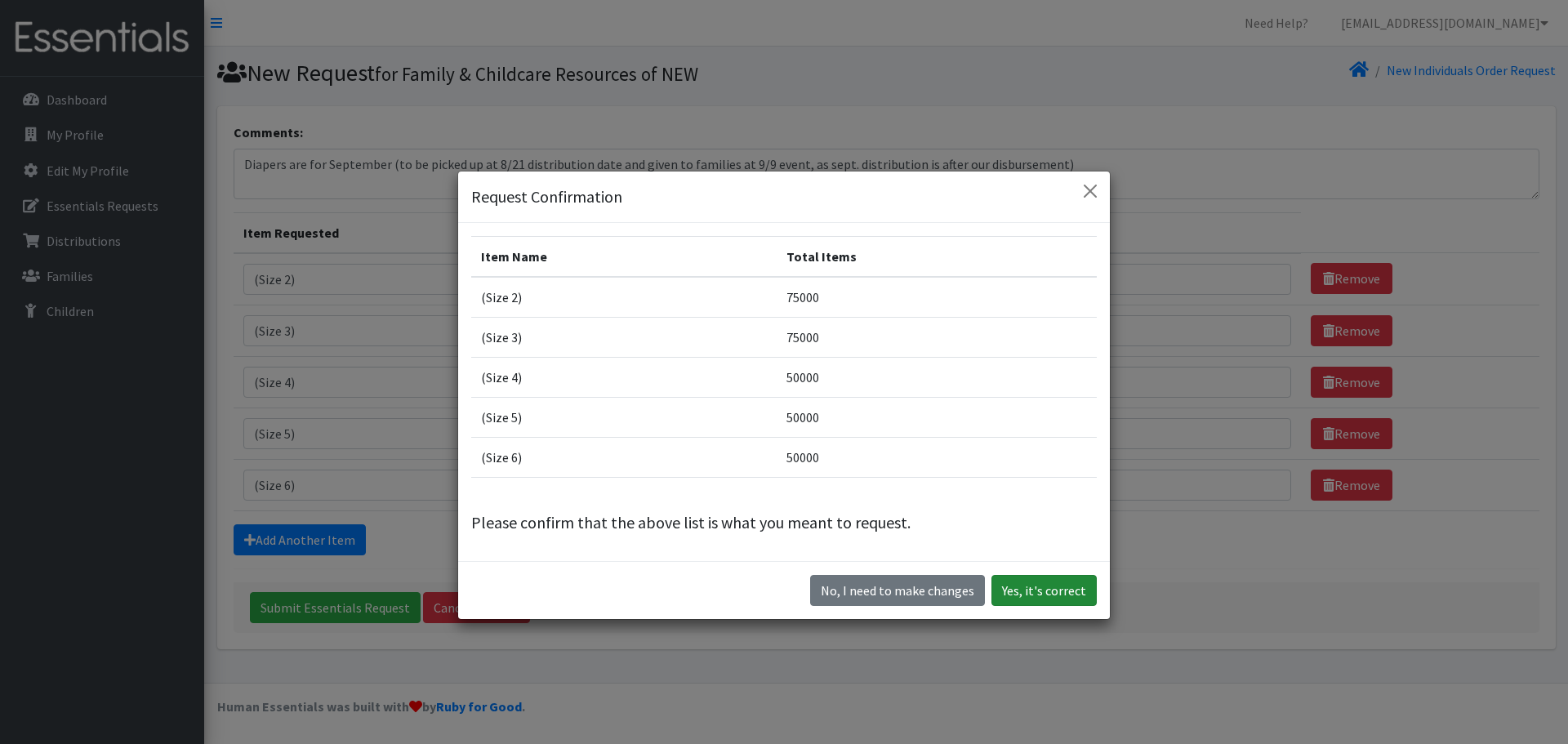
click at [1054, 585] on button "Yes, it's correct" at bounding box center [1044, 590] width 105 height 31
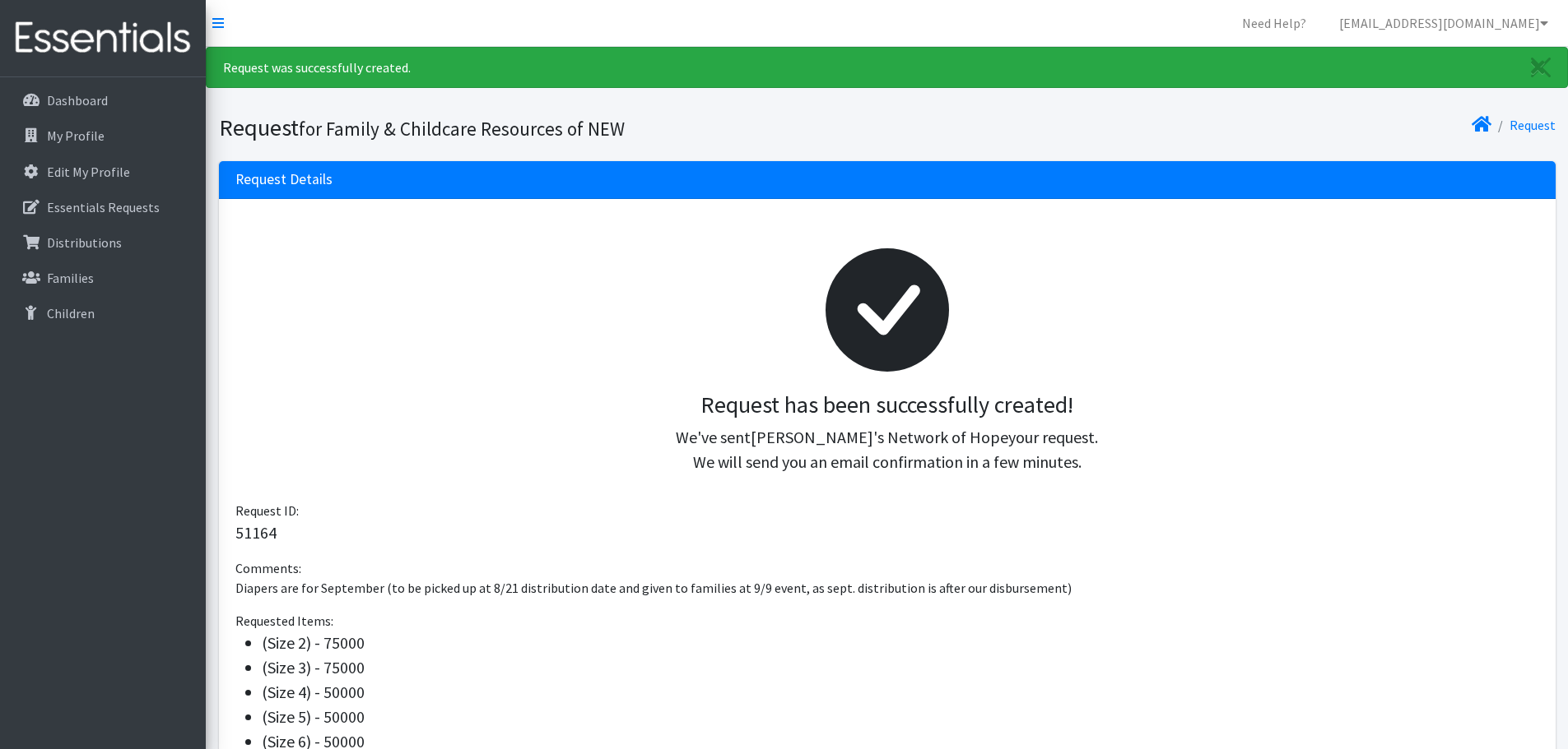
scroll to position [211, 0]
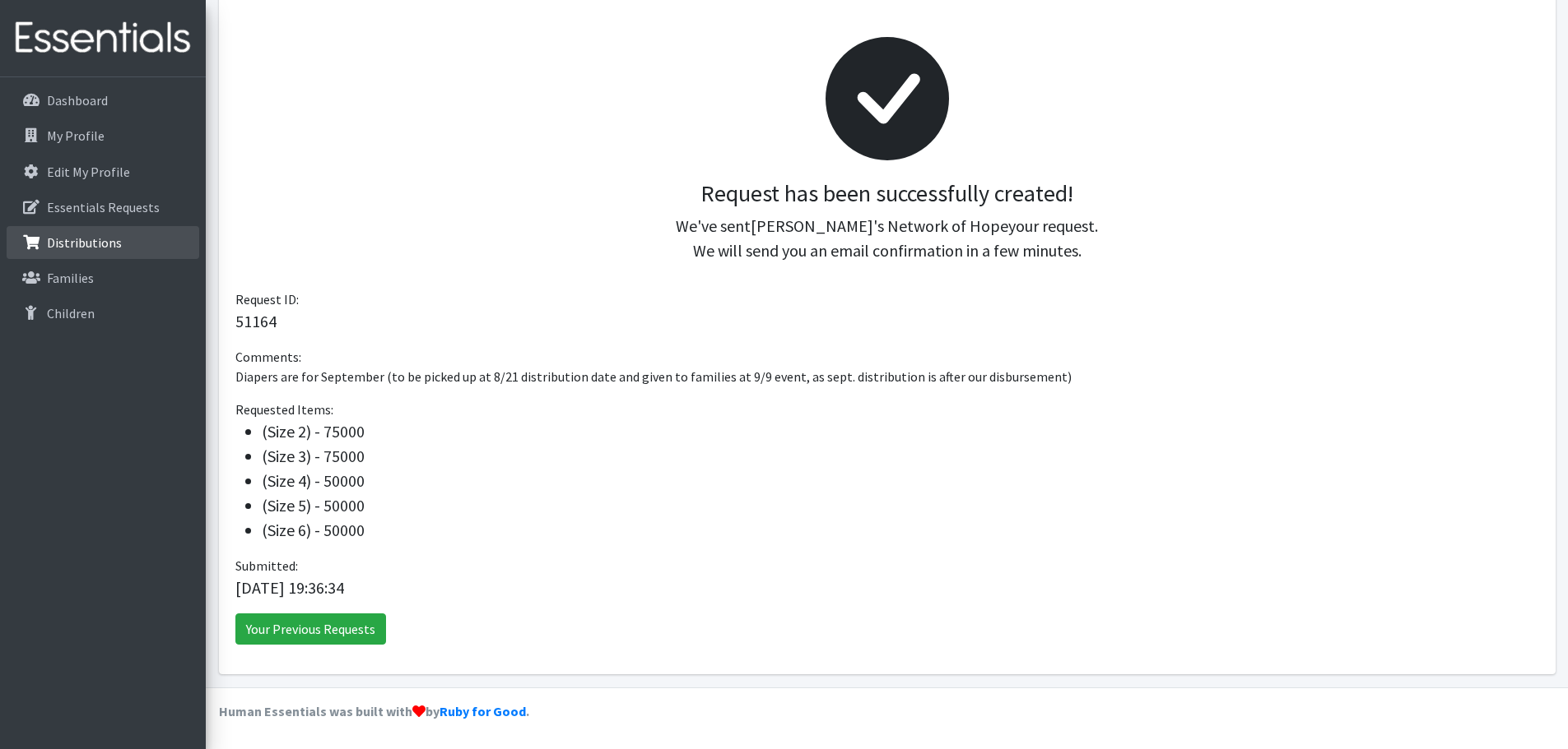
click at [138, 245] on link "Distributions" at bounding box center [103, 242] width 193 height 33
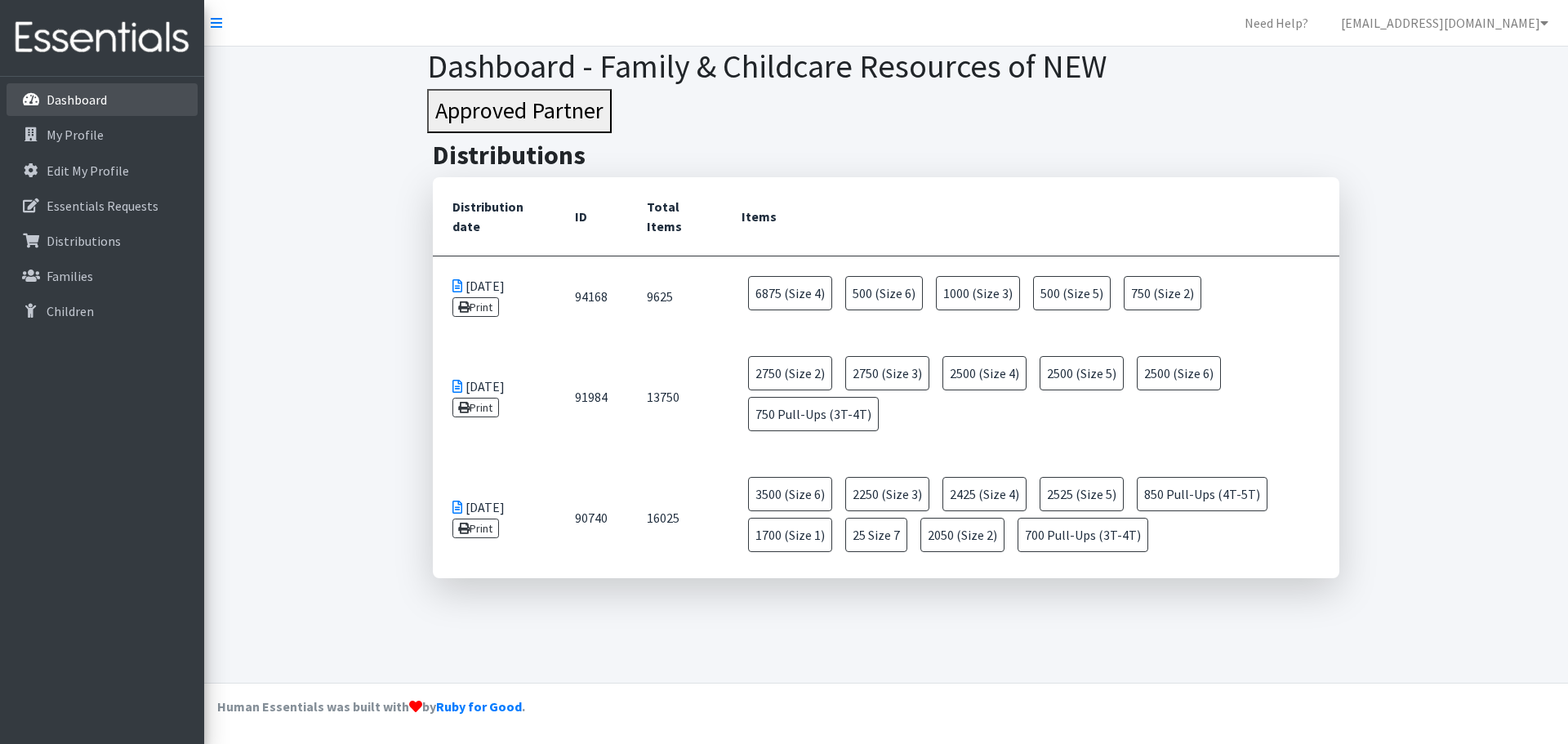
click at [85, 89] on link "Dashboard" at bounding box center [102, 99] width 191 height 33
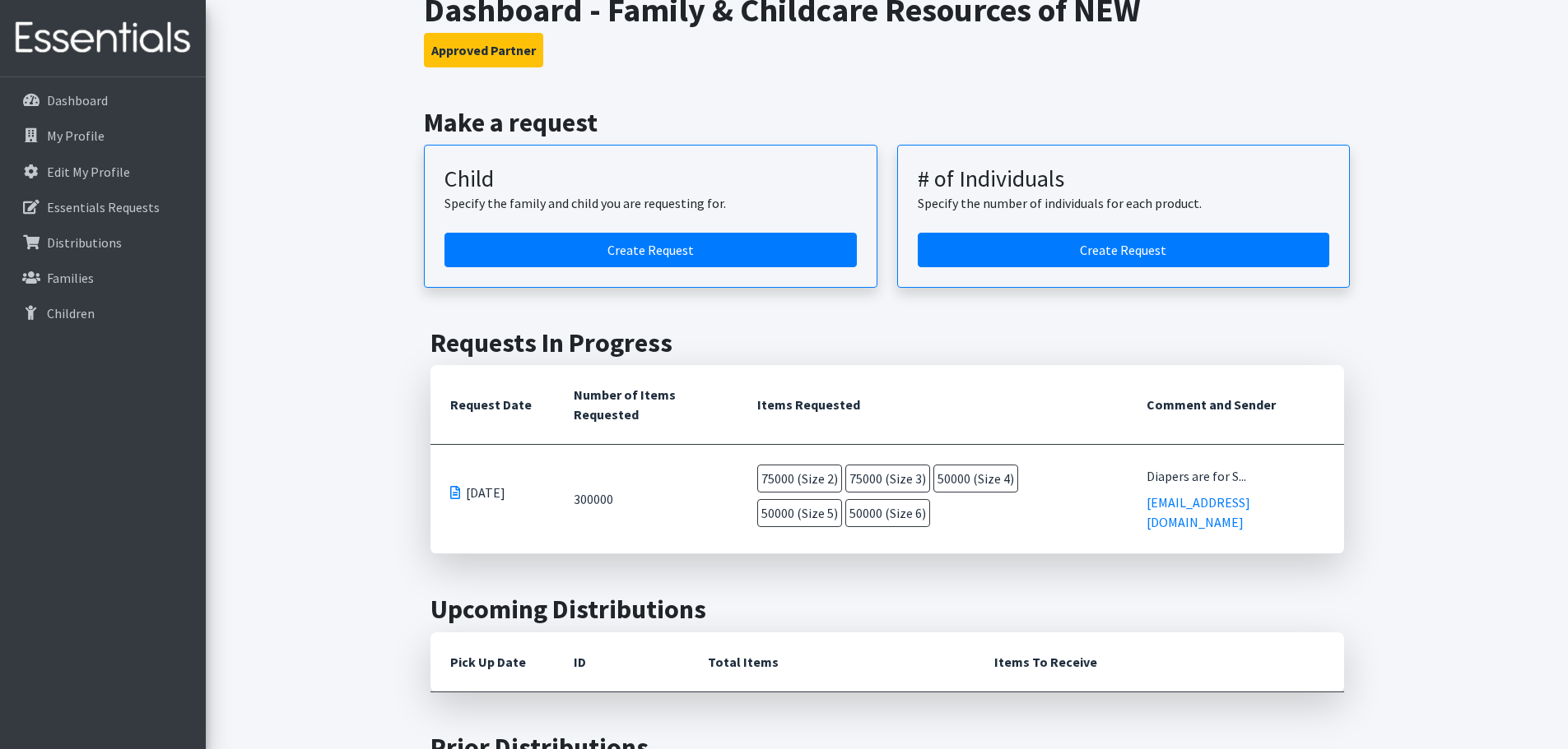
scroll to position [164, 0]
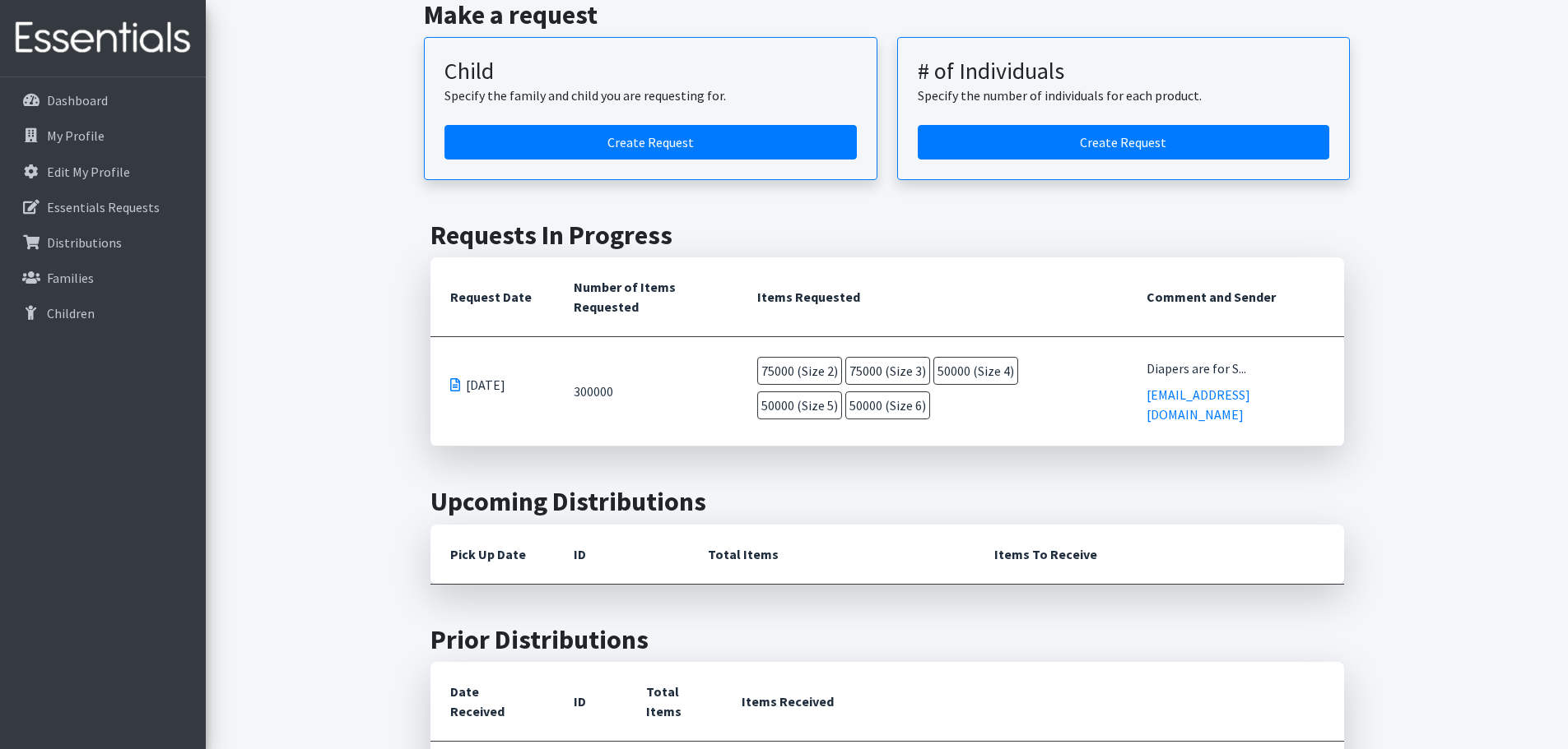
drag, startPoint x: 1084, startPoint y: 390, endPoint x: 1110, endPoint y: 409, distance: 32.2
click at [1126, 424] on td "75000 (Size 2) 75000 (Size 3) 50000 (Size 4) 50000 (Size 5) 50000 (Size 6)" at bounding box center [932, 391] width 389 height 109
drag, startPoint x: 602, startPoint y: 409, endPoint x: 594, endPoint y: 405, distance: 8.9
click at [598, 407] on td "300000" at bounding box center [645, 392] width 183 height 110
click at [443, 386] on td "08/14/2025" at bounding box center [493, 392] width 124 height 110
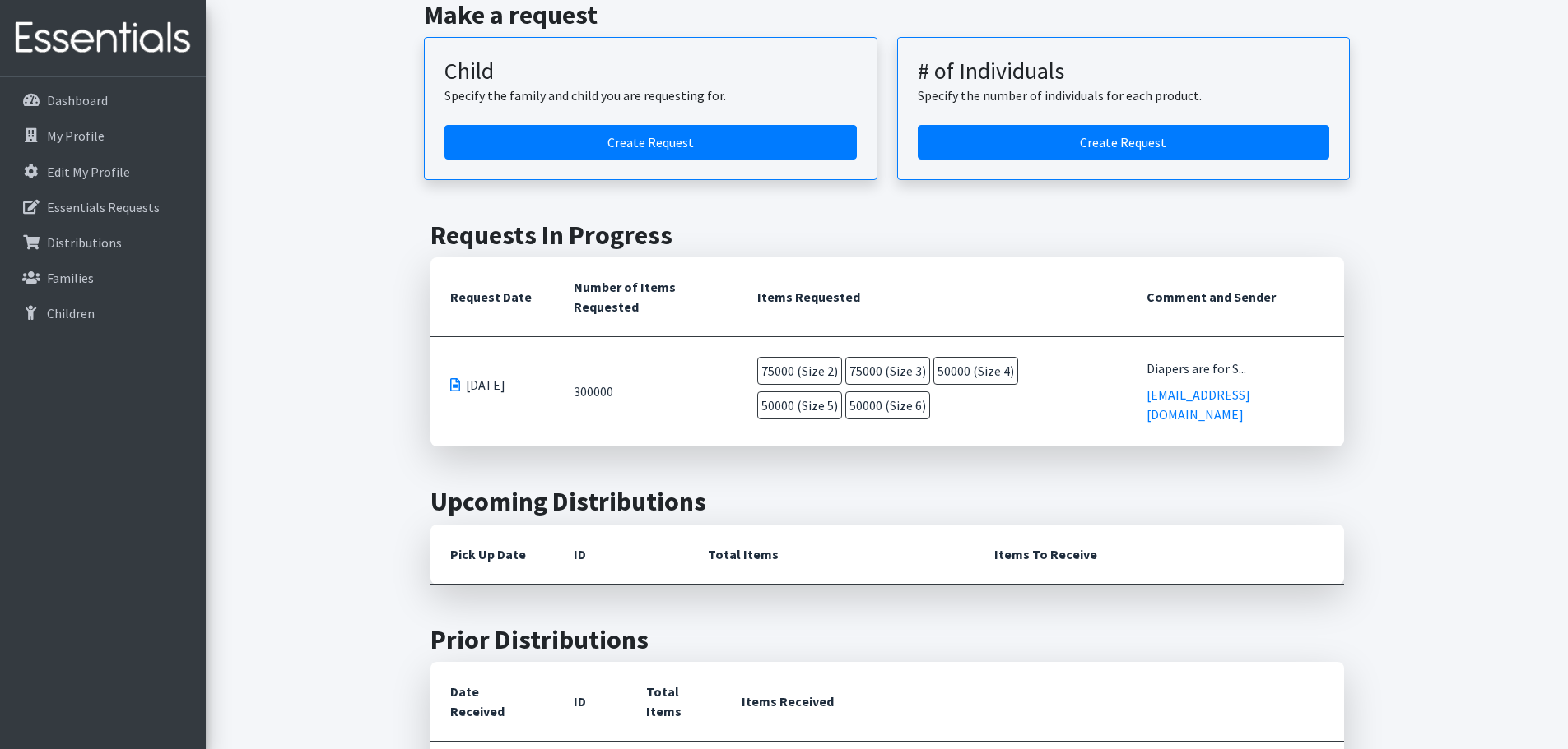
click at [463, 385] on p "08/14/2025" at bounding box center [492, 385] width 84 height 19
click at [454, 383] on span at bounding box center [455, 385] width 10 height 13
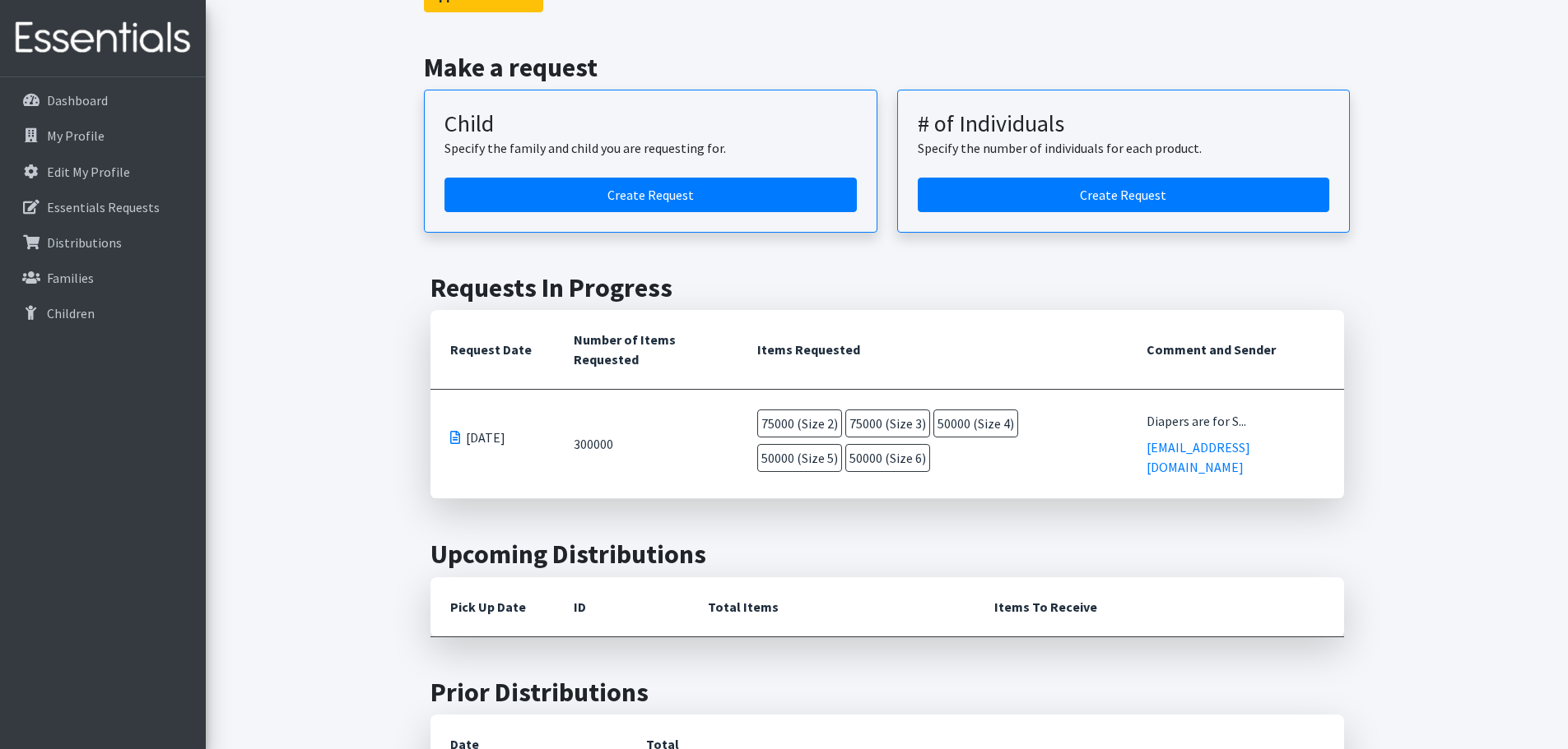
scroll to position [82, 0]
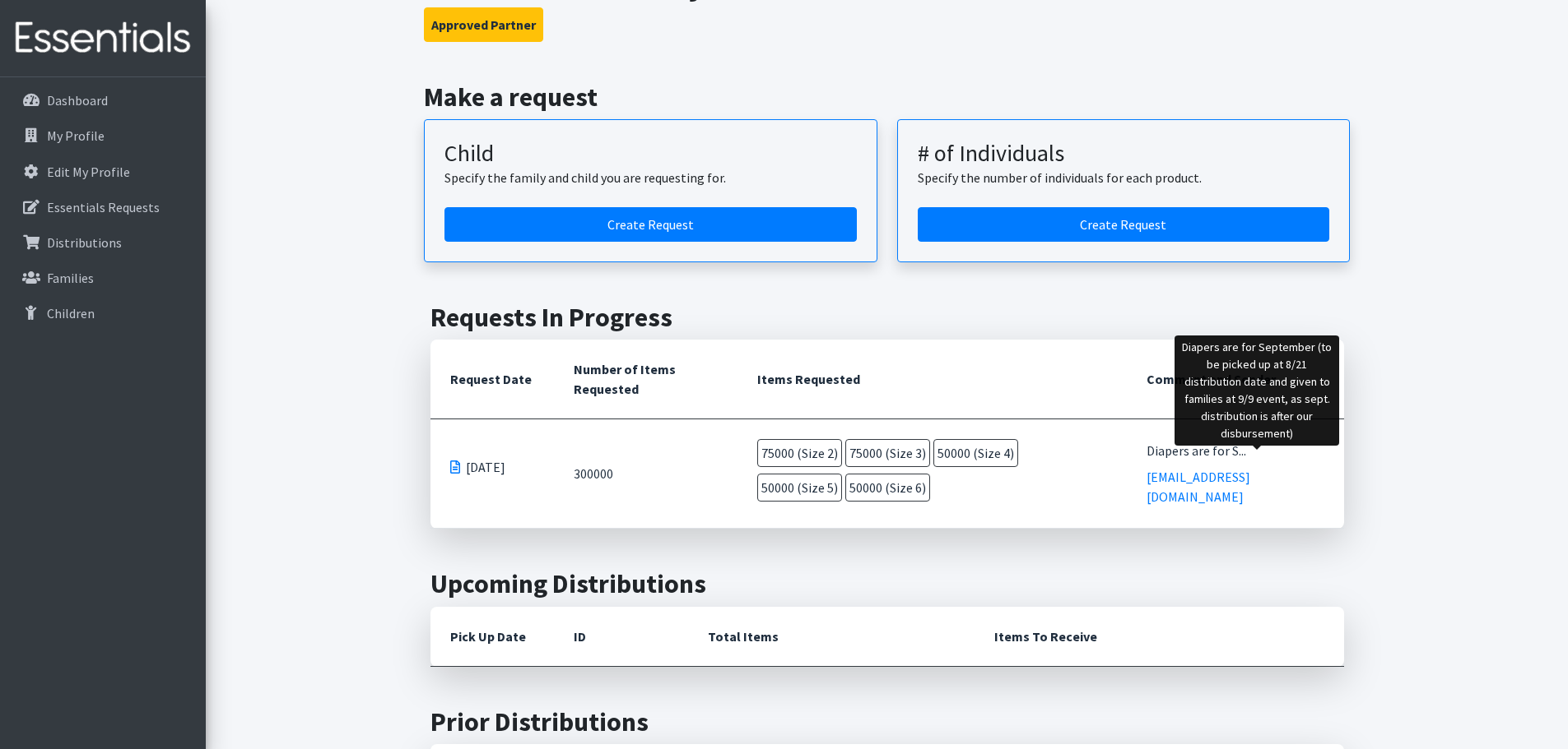
click at [1286, 454] on div "Diapers are for S..." at bounding box center [1235, 451] width 178 height 19
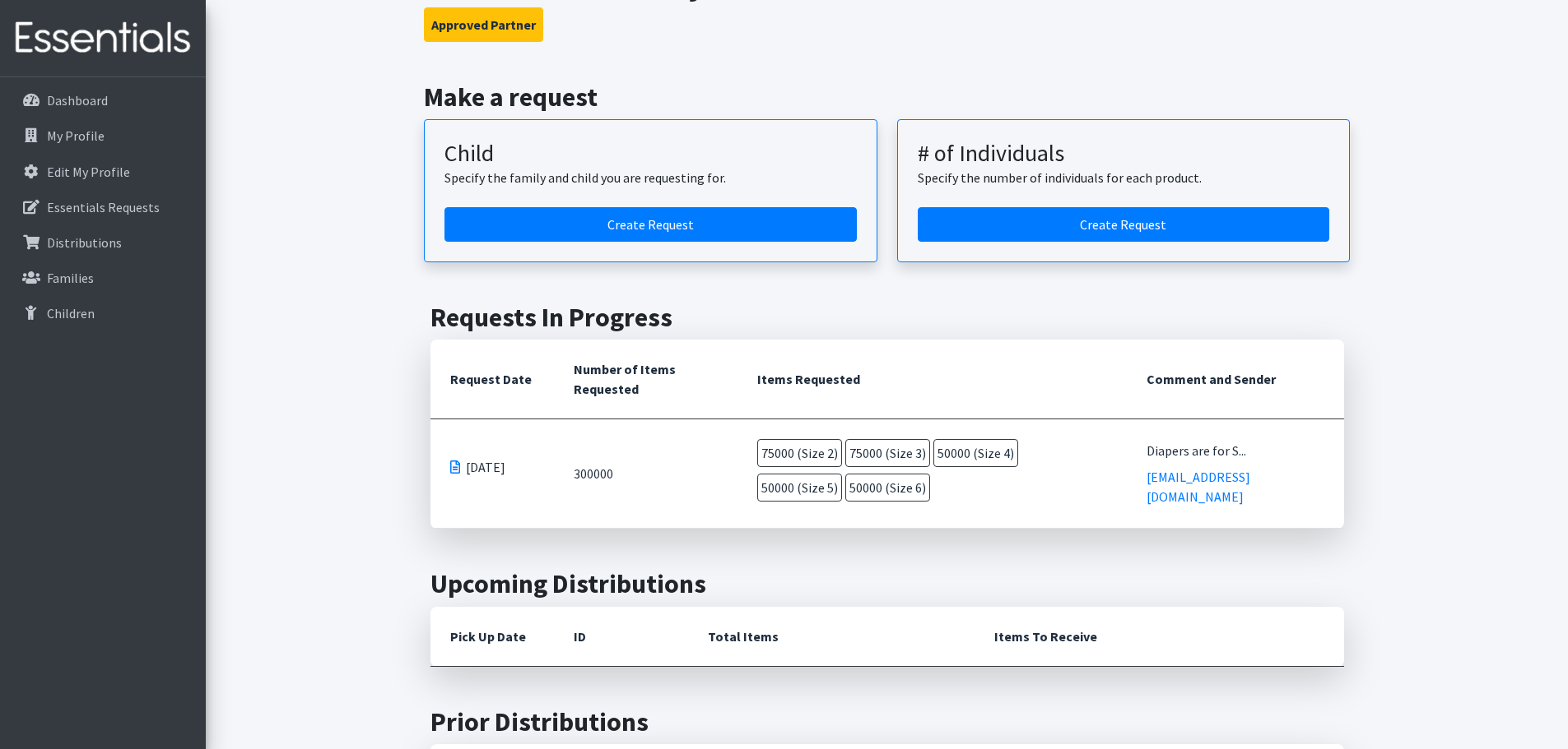
click at [1295, 430] on td "Diapers are for S... shelby@fcrnew.org" at bounding box center [1235, 474] width 218 height 110
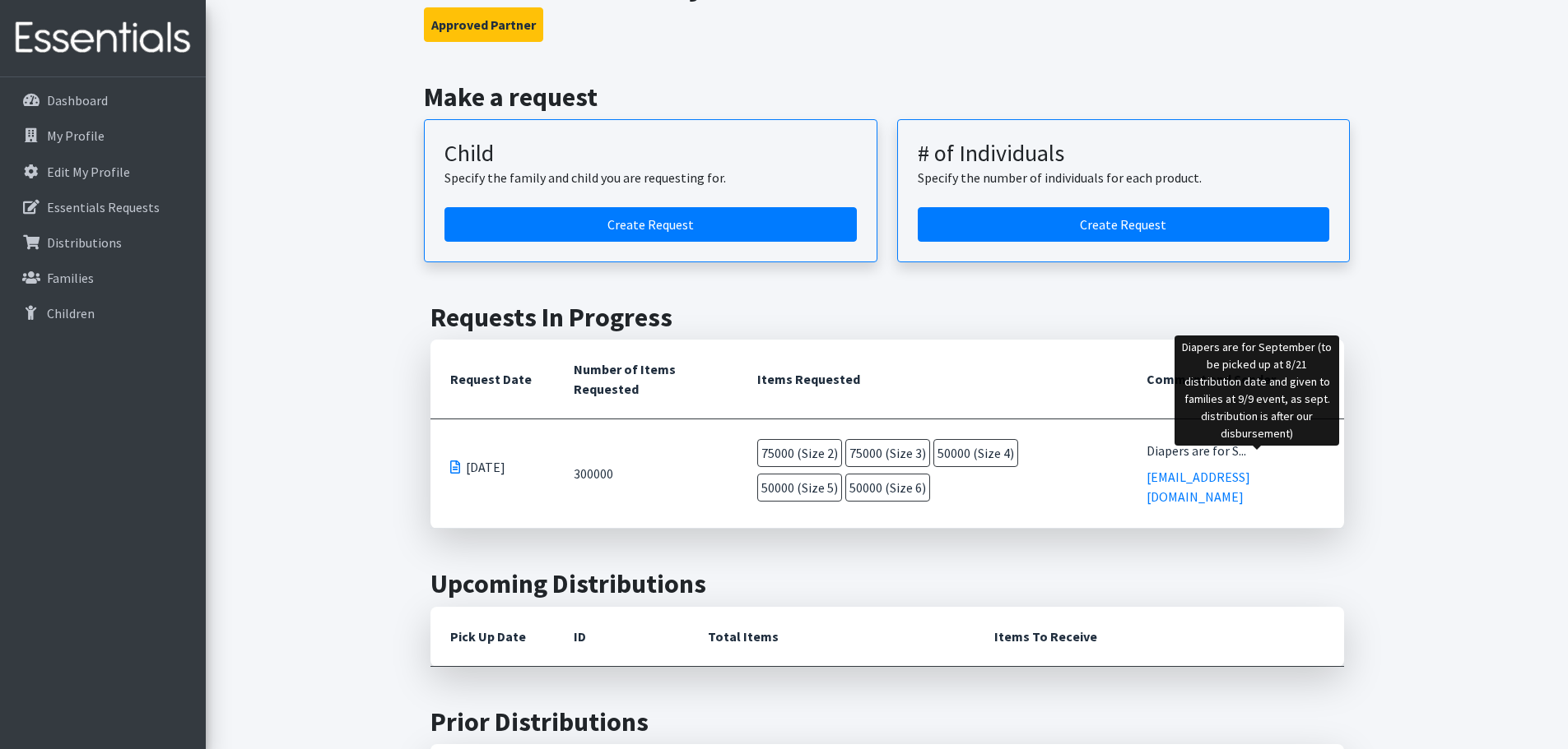
click at [1274, 461] on div "Diapers are for S..." at bounding box center [1235, 451] width 178 height 19
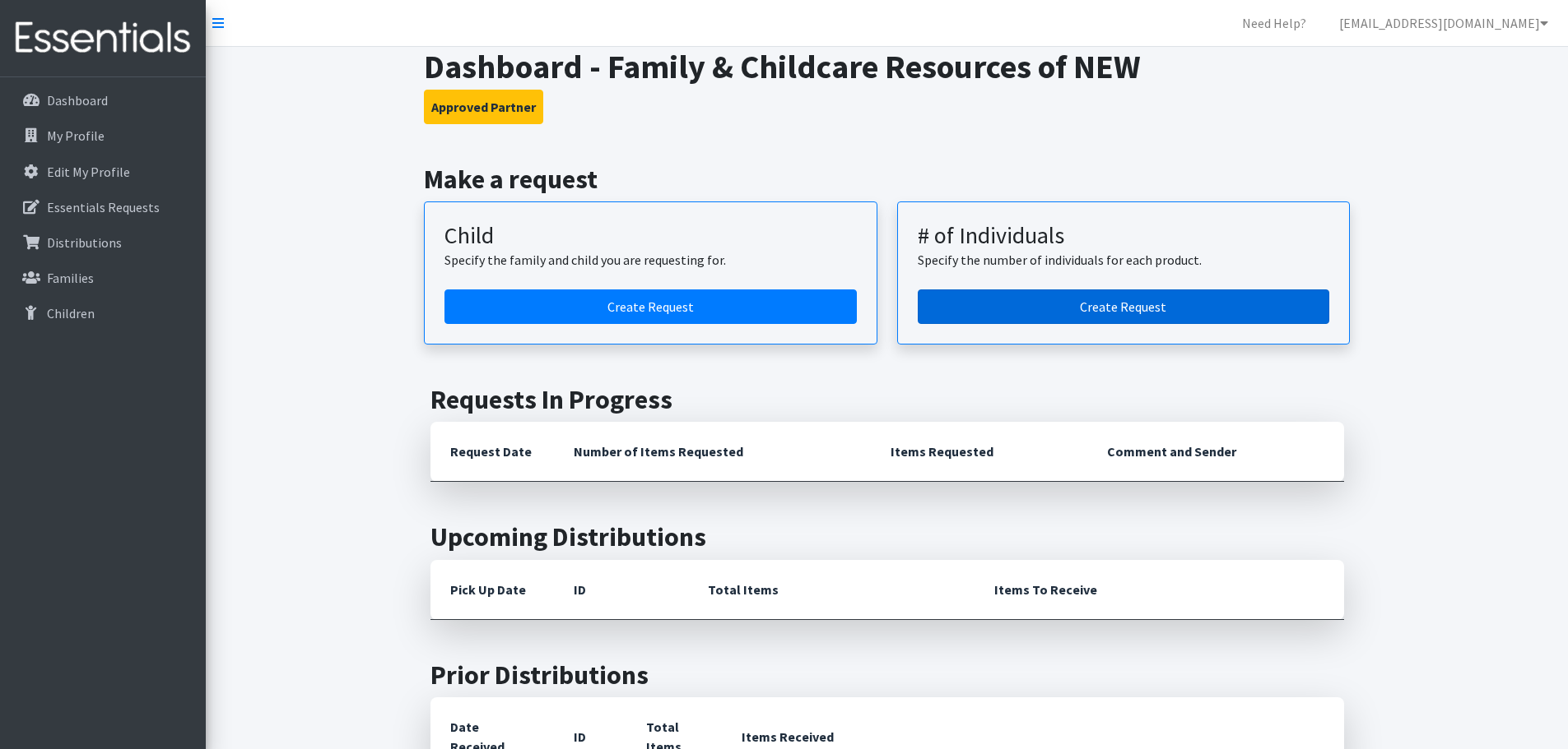
click at [1036, 321] on link "Create Request" at bounding box center [1124, 306] width 412 height 34
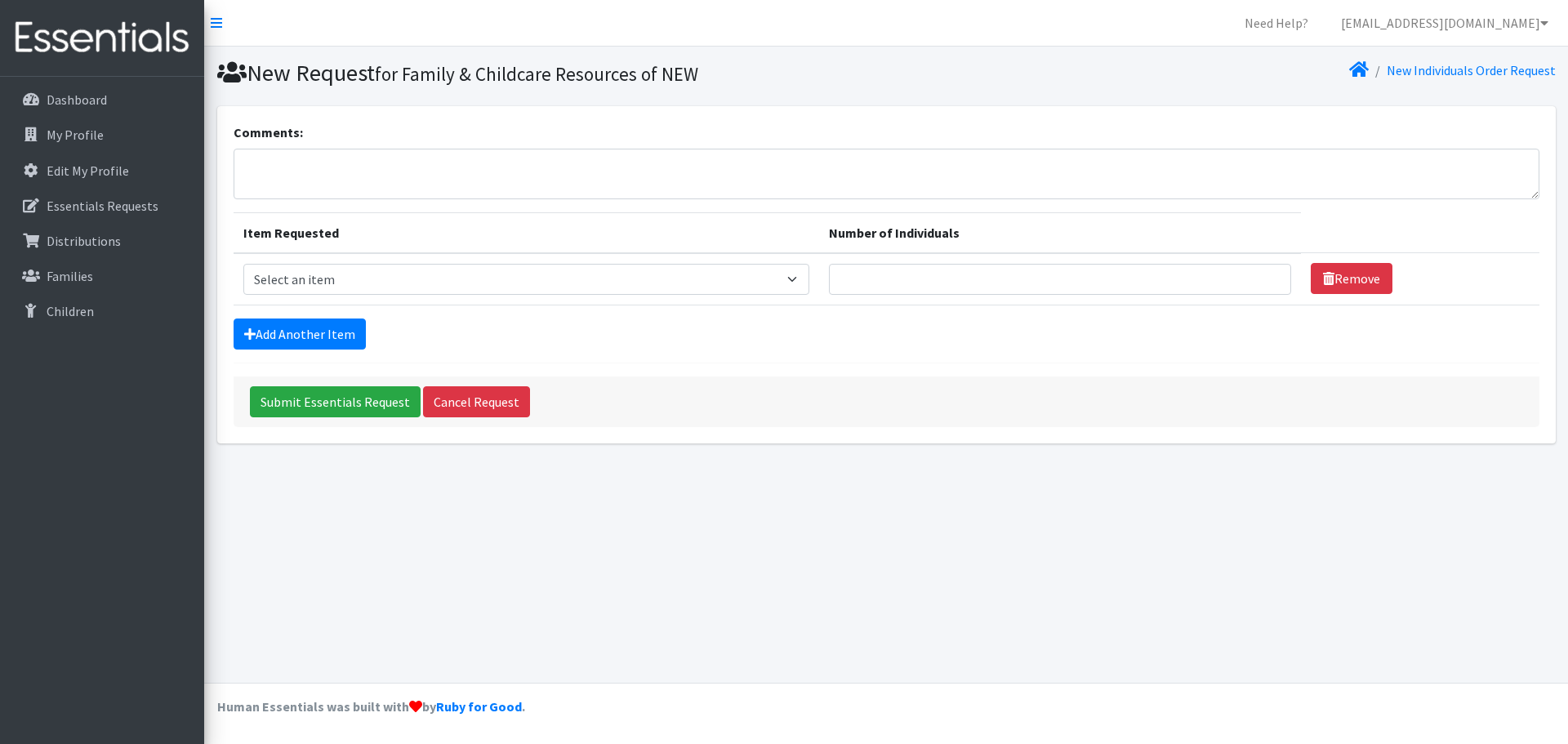
click at [509, 301] on td "Item Requested Select an item (Newborn) (Preemie) (Size 1) (Size 2) (Size 3) (S…" at bounding box center [526, 279] width 586 height 53
click at [498, 264] on select "Select an item (Newborn) (Preemie) (Size 1) (Size 2) (Size 3) (Size 4) (Size 5)…" at bounding box center [526, 278] width 566 height 31
select select "14510"
click at [243, 264] on select "Select an item (Newborn) (Preemie) (Size 1) (Size 2) (Size 3) (Size 4) (Size 5)…" at bounding box center [526, 278] width 566 height 31
click at [944, 279] on input "Number of Individuals" at bounding box center [1060, 278] width 463 height 31
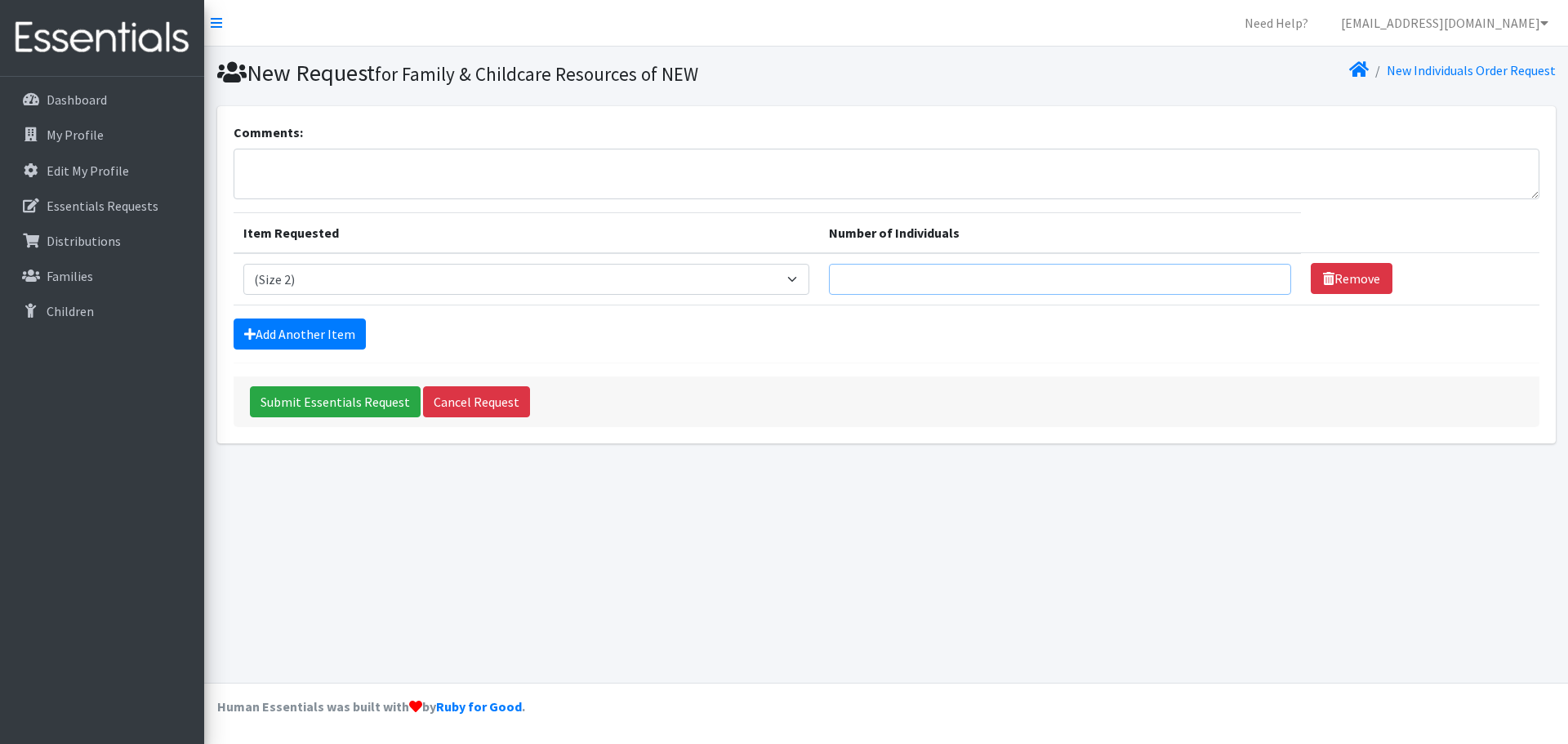
click at [880, 279] on input "Number of Individuals" at bounding box center [1060, 278] width 463 height 31
type input "30"
click at [275, 332] on link "Add Another Item" at bounding box center [299, 334] width 133 height 31
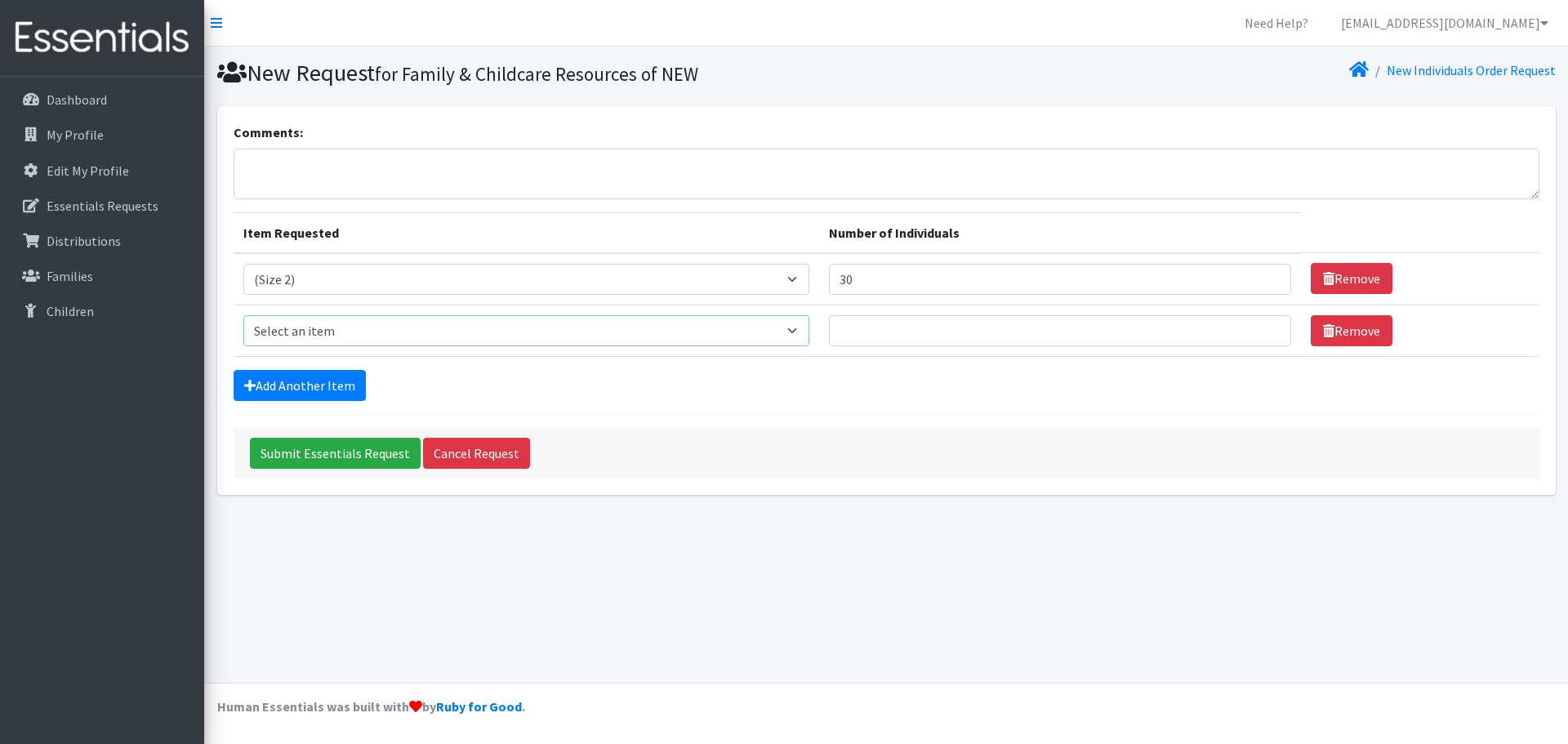
click at [310, 333] on select "Select an item (Newborn) (Preemie) (Size 1) (Size 2) (Size 3) (Size 4) (Size 5)…" at bounding box center [526, 330] width 566 height 31
select select "14507"
click at [243, 315] on select "Select an item (Newborn) (Preemie) (Size 1) (Size 2) (Size 3) (Size 4) (Size 5)…" at bounding box center [526, 330] width 566 height 31
click at [872, 324] on input "Number of Individuals" at bounding box center [1060, 330] width 463 height 31
drag, startPoint x: 872, startPoint y: 280, endPoint x: 827, endPoint y: 283, distance: 45.1
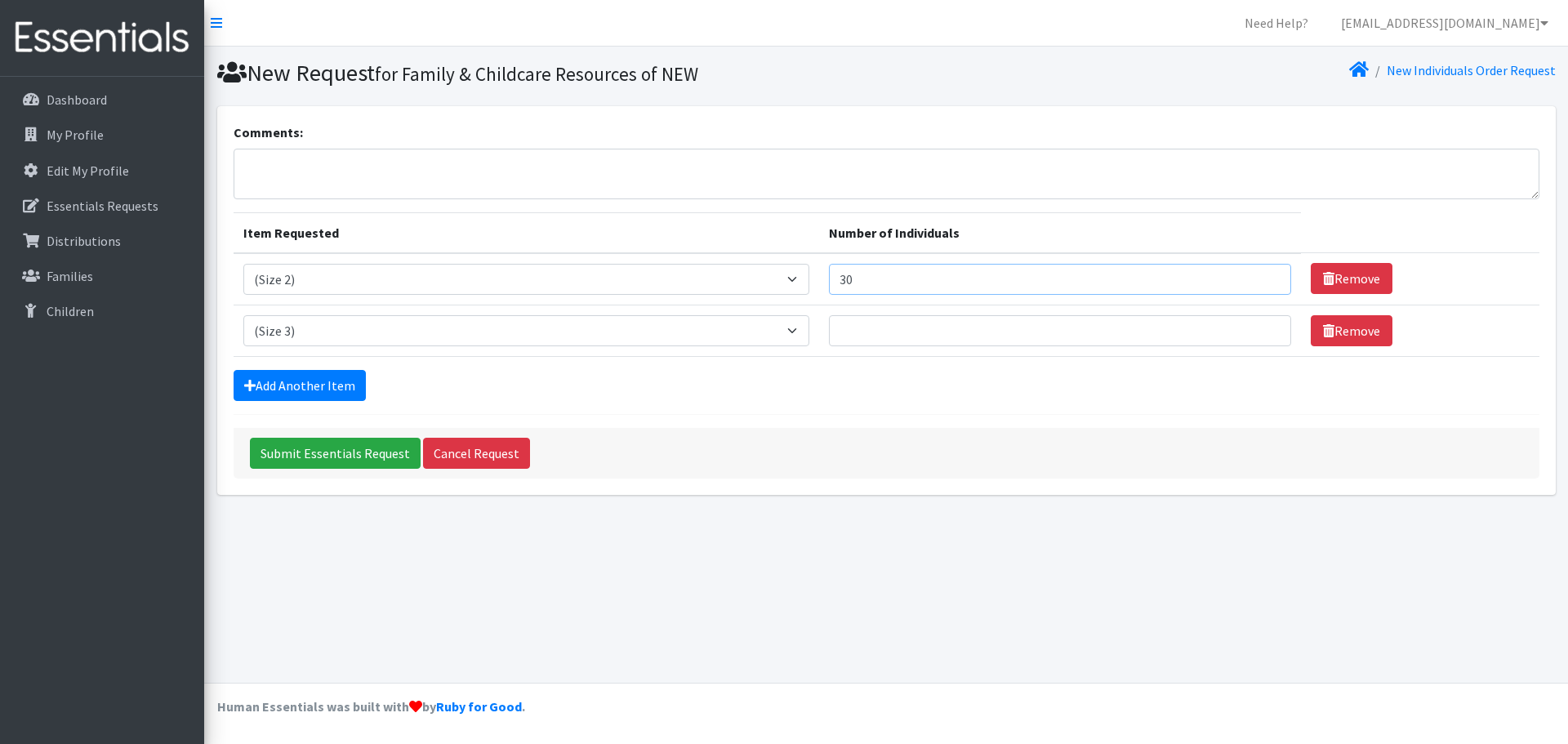
click at [827, 283] on tr "Item Requested Select an item (Newborn) (Preemie) (Size 1) (Size 2) (Size 3) (S…" at bounding box center [886, 279] width 1305 height 53
type input "40"
click at [872, 324] on input "Number of Individuals" at bounding box center [1060, 330] width 463 height 31
type input "40"
click at [303, 374] on link "Add Another Item" at bounding box center [299, 385] width 133 height 31
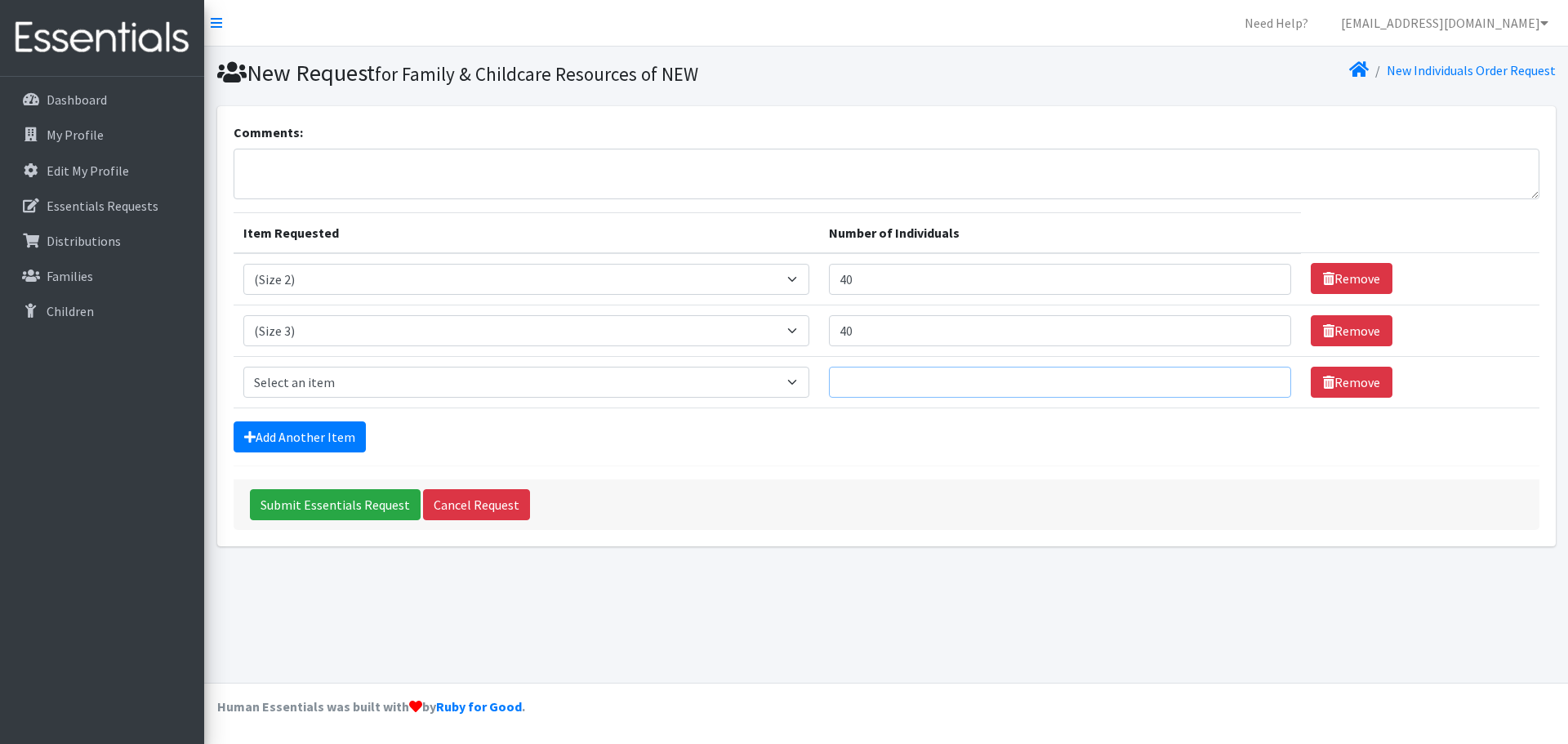
click at [874, 372] on input "Number of Individuals" at bounding box center [1060, 382] width 463 height 31
type input "80"
click at [384, 379] on select "Select an item (Newborn) (Preemie) (Size 1) (Size 2) (Size 3) (Size 4) (Size 5)…" at bounding box center [526, 382] width 566 height 31
select select "14512"
click at [243, 367] on select "Select an item (Newborn) (Preemie) (Size 1) (Size 2) (Size 3) (Size 4) (Size 5)…" at bounding box center [526, 382] width 566 height 31
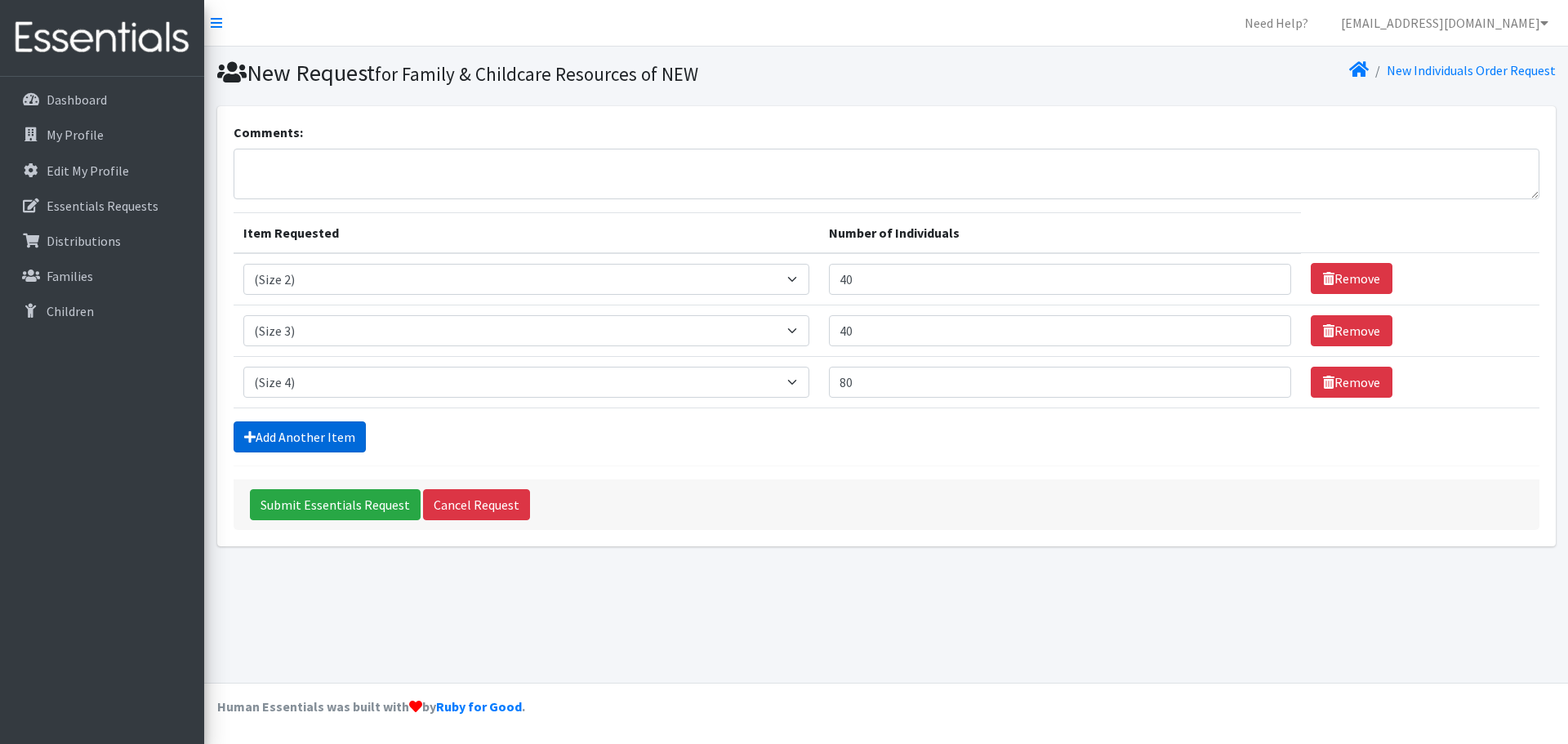
click at [268, 439] on link "Add Another Item" at bounding box center [299, 437] width 133 height 31
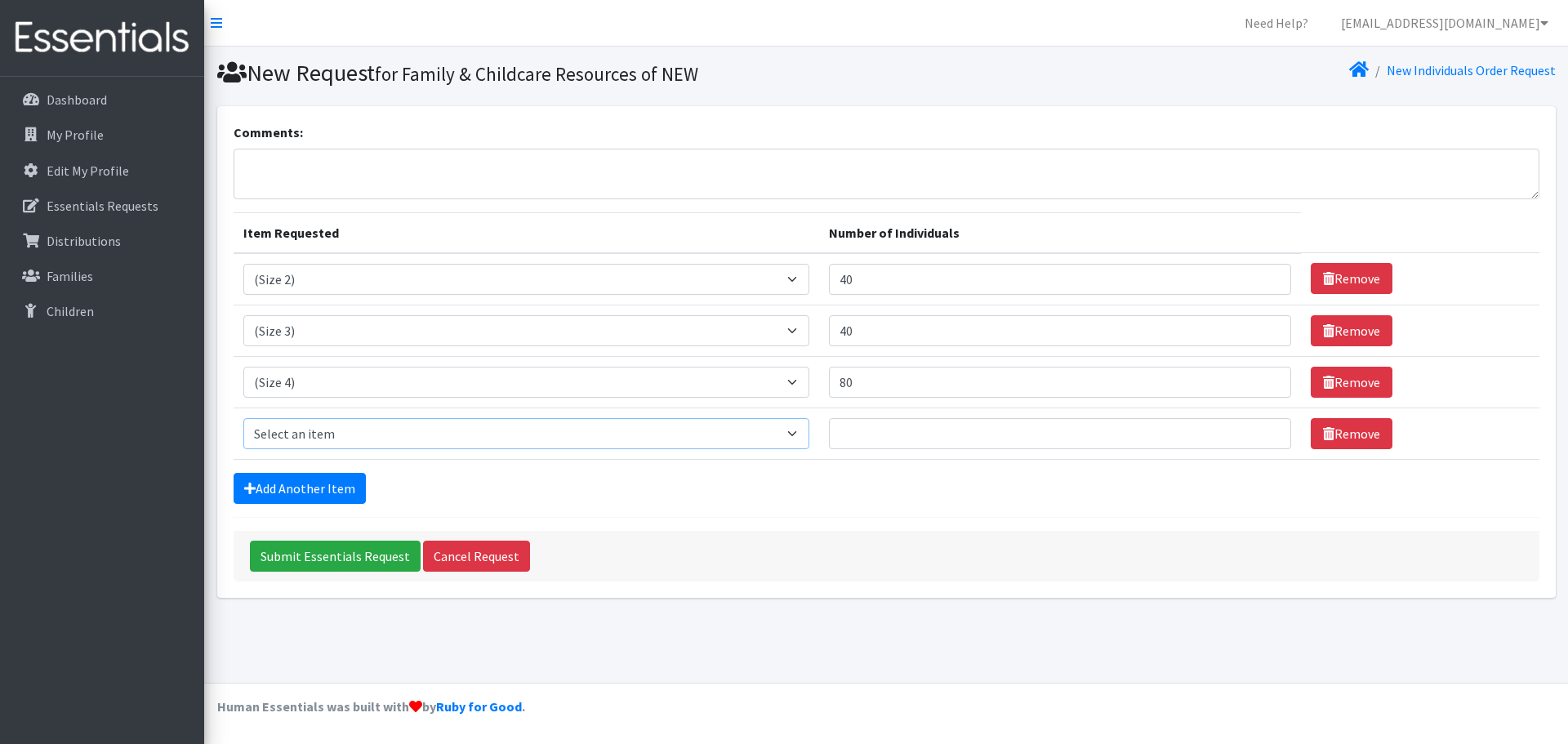
click at [322, 429] on select "Select an item (Newborn) (Preemie) (Size 1) (Size 2) (Size 3) (Size 4) (Size 5)…" at bounding box center [526, 433] width 566 height 31
select select "14488"
click at [243, 418] on select "Select an item (Newborn) (Preemie) (Size 1) (Size 2) (Size 3) (Size 4) (Size 5)…" at bounding box center [526, 433] width 566 height 31
click at [881, 428] on input "Number of Individuals" at bounding box center [1060, 433] width 463 height 31
type input "80"
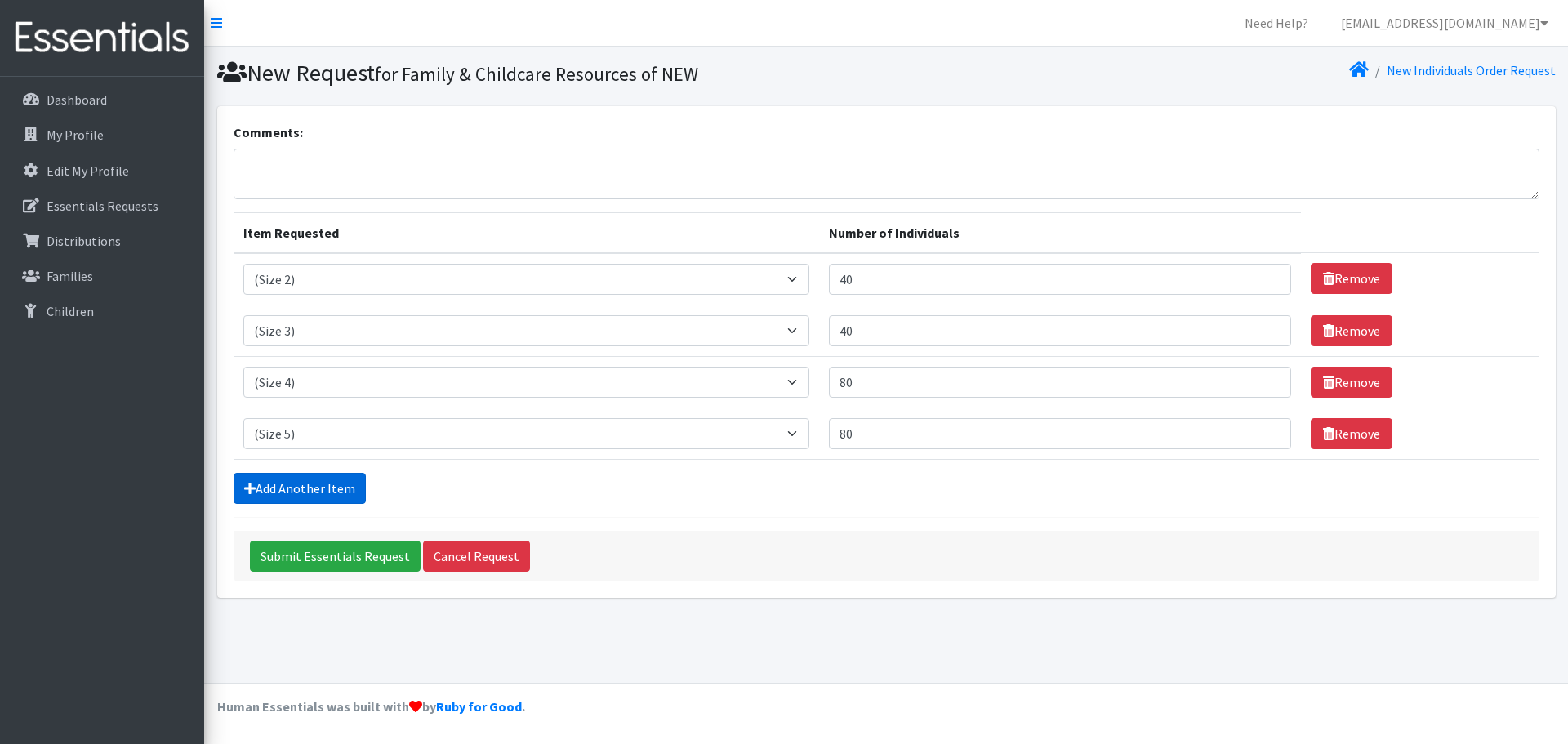
click at [334, 495] on link "Add Another Item" at bounding box center [299, 488] width 133 height 31
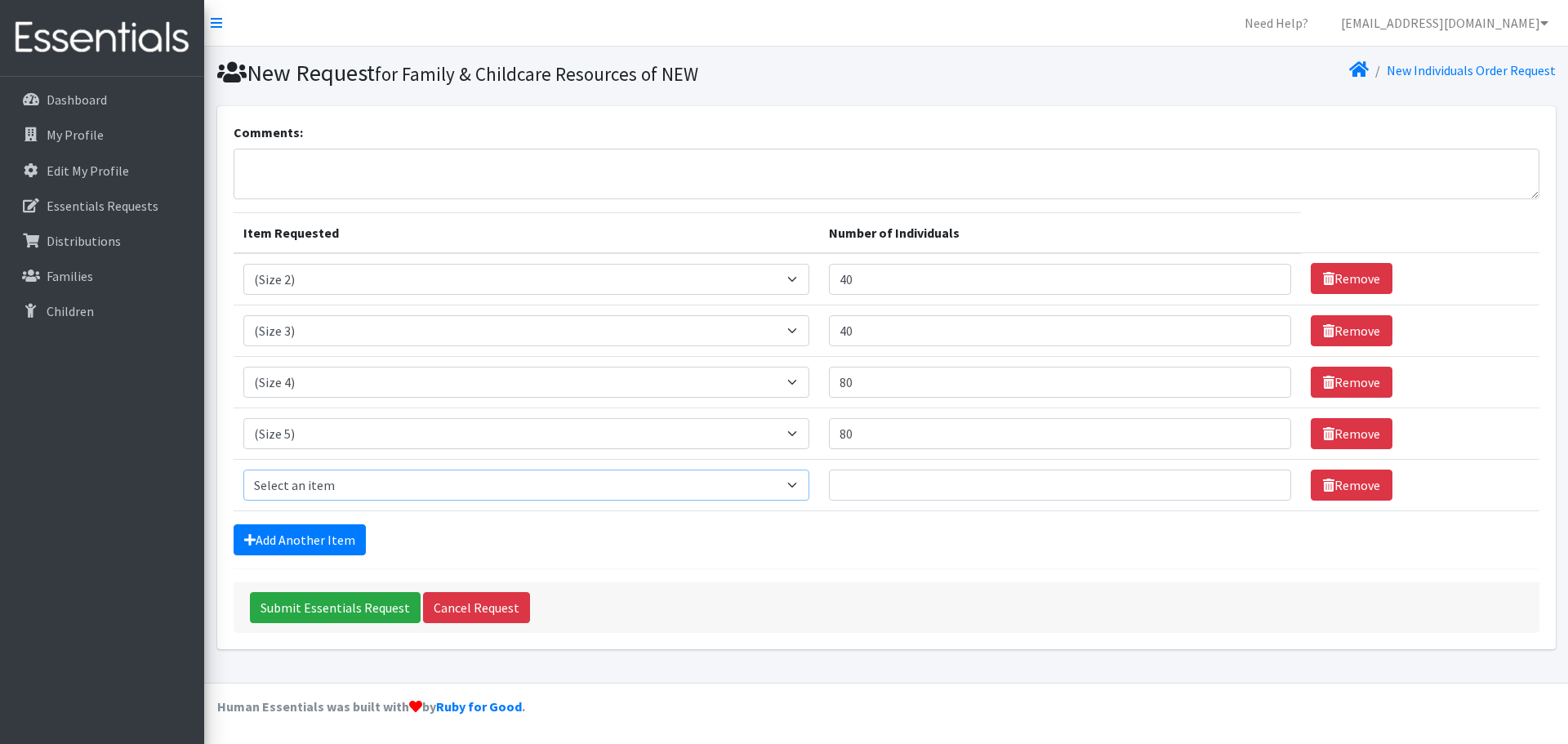
click at [342, 482] on select "Select an item (Newborn) (Preemie) (Size 1) (Size 2) (Size 3) (Size 4) (Size 5)…" at bounding box center [526, 485] width 566 height 31
select select "14491"
click at [243, 470] on select "Select an item (Newborn) (Preemie) (Size 1) (Size 2) (Size 3) (Size 4) (Size 5)…" at bounding box center [526, 485] width 566 height 31
click at [966, 499] on input "Number of Individuals" at bounding box center [1060, 485] width 463 height 31
type input "80"
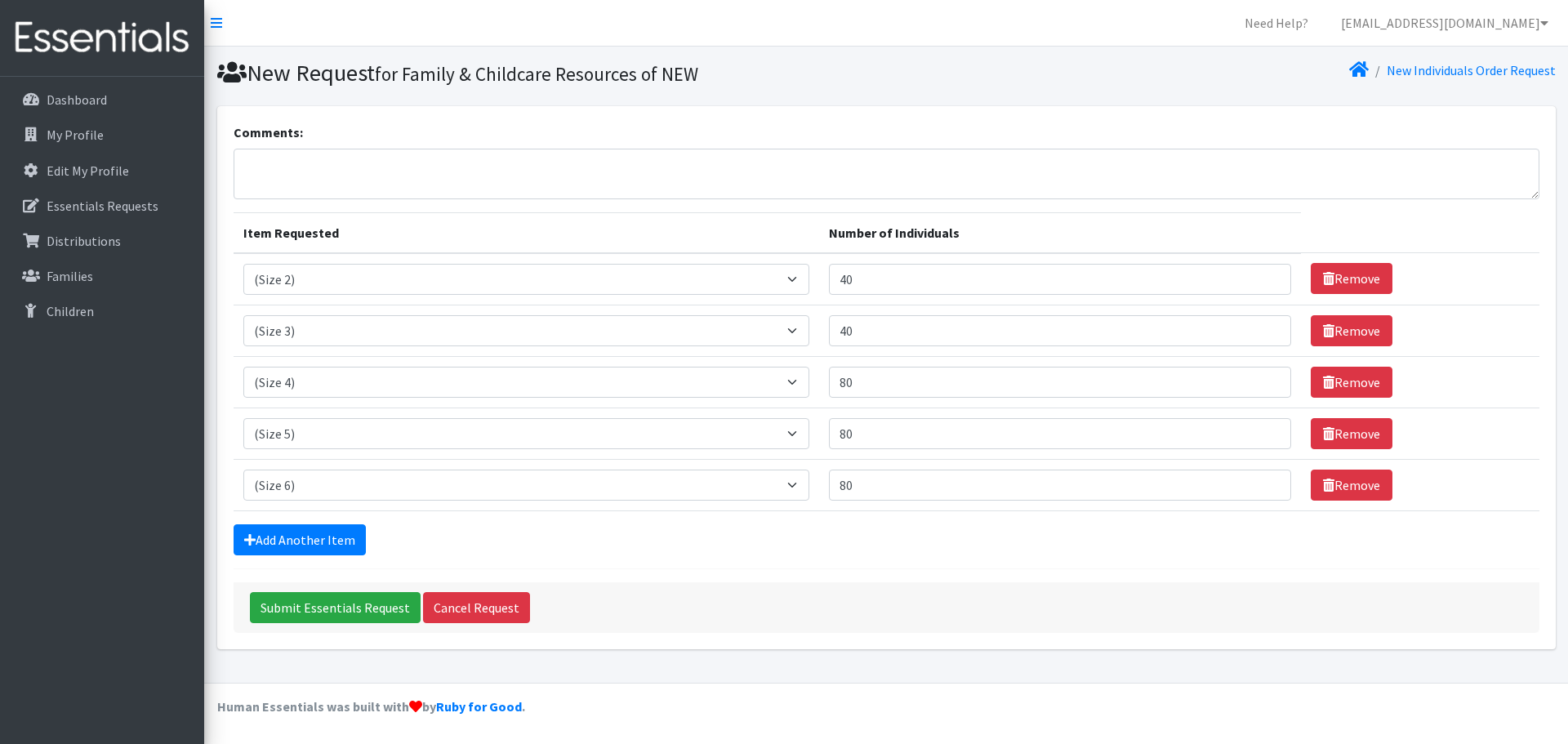
click at [793, 593] on div "Submit Essentials Request Cancel Request" at bounding box center [886, 608] width 1305 height 51
click at [306, 604] on input "Submit Essentials Request" at bounding box center [335, 607] width 170 height 31
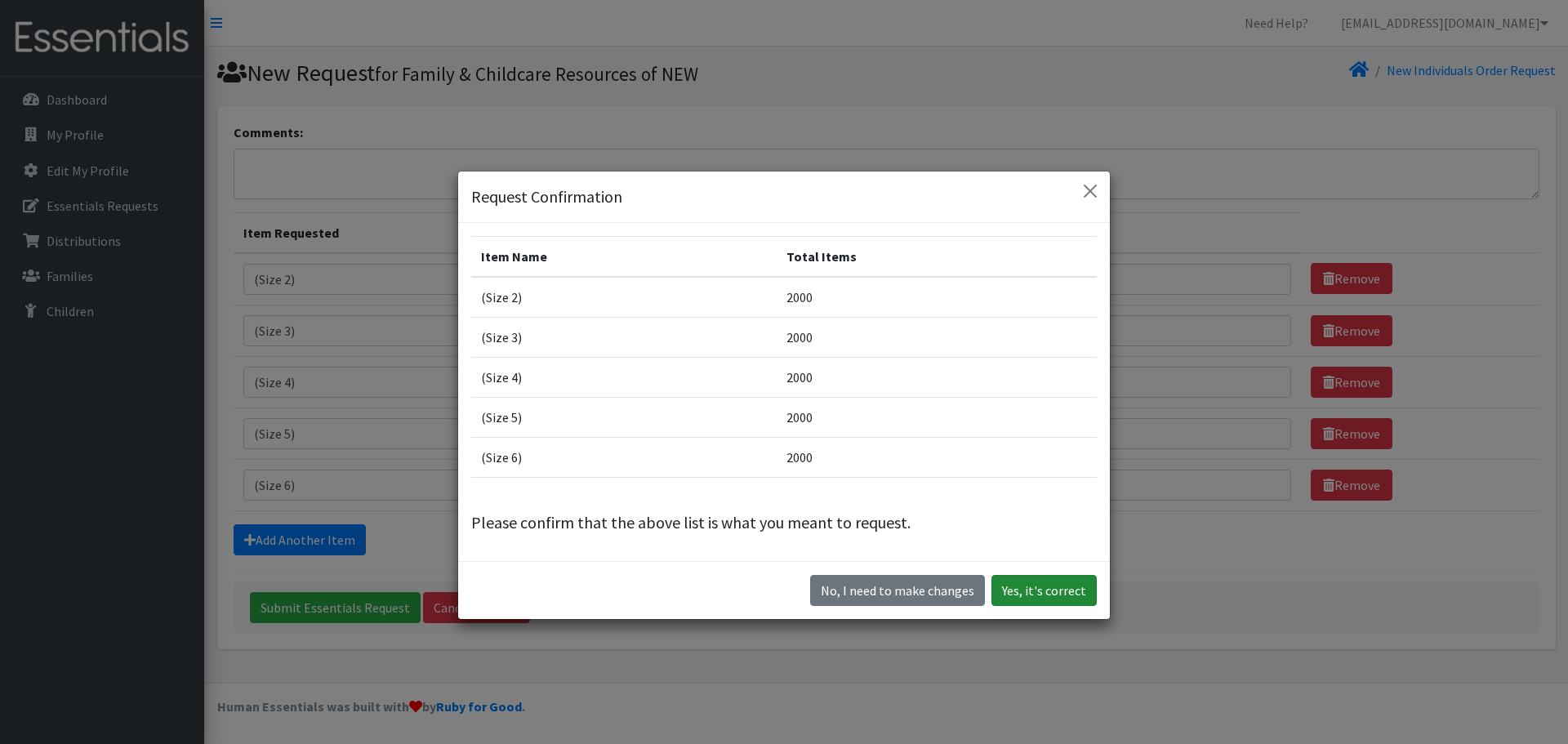
click at [1044, 590] on button "Yes, it's correct" at bounding box center [1044, 590] width 105 height 31
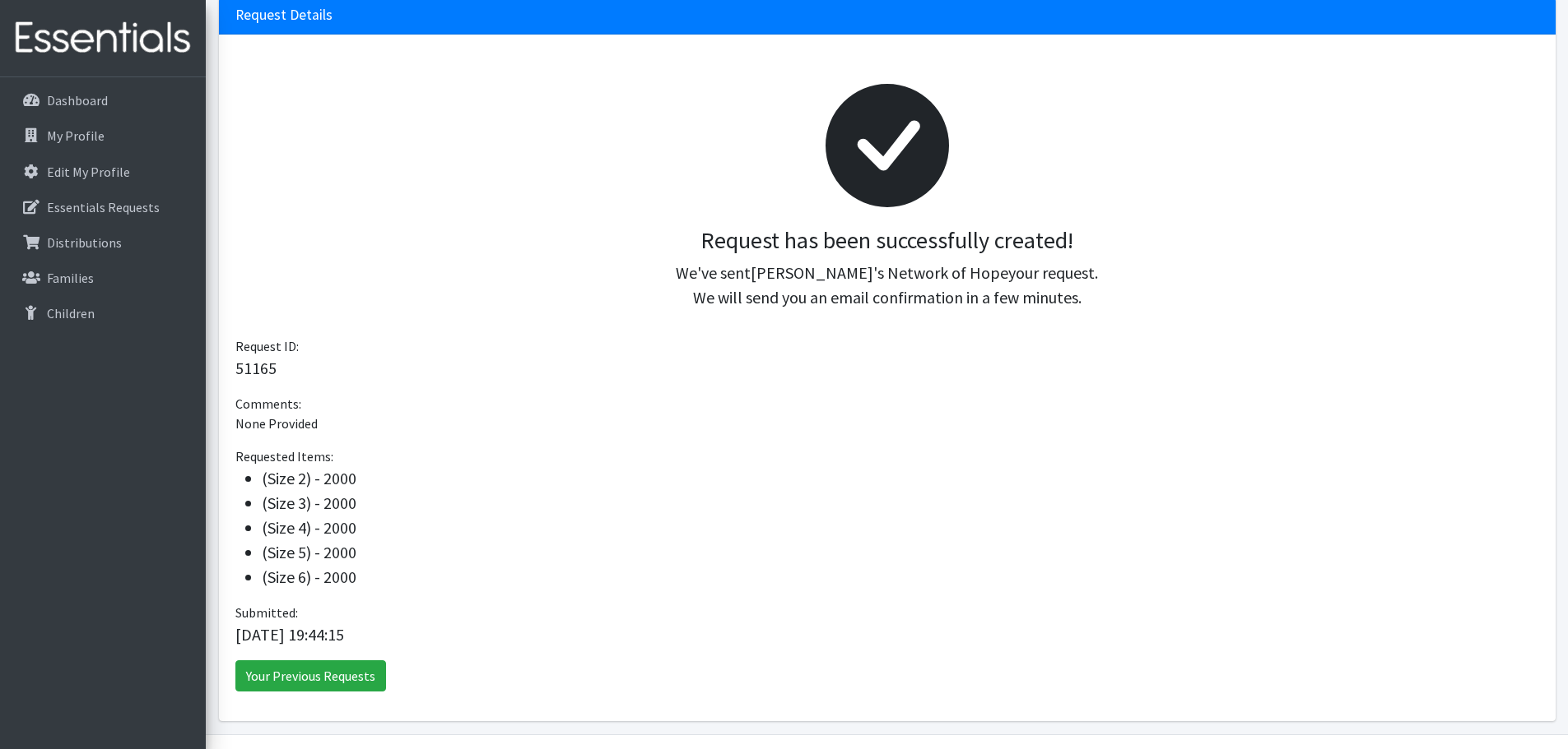
scroll to position [211, 0]
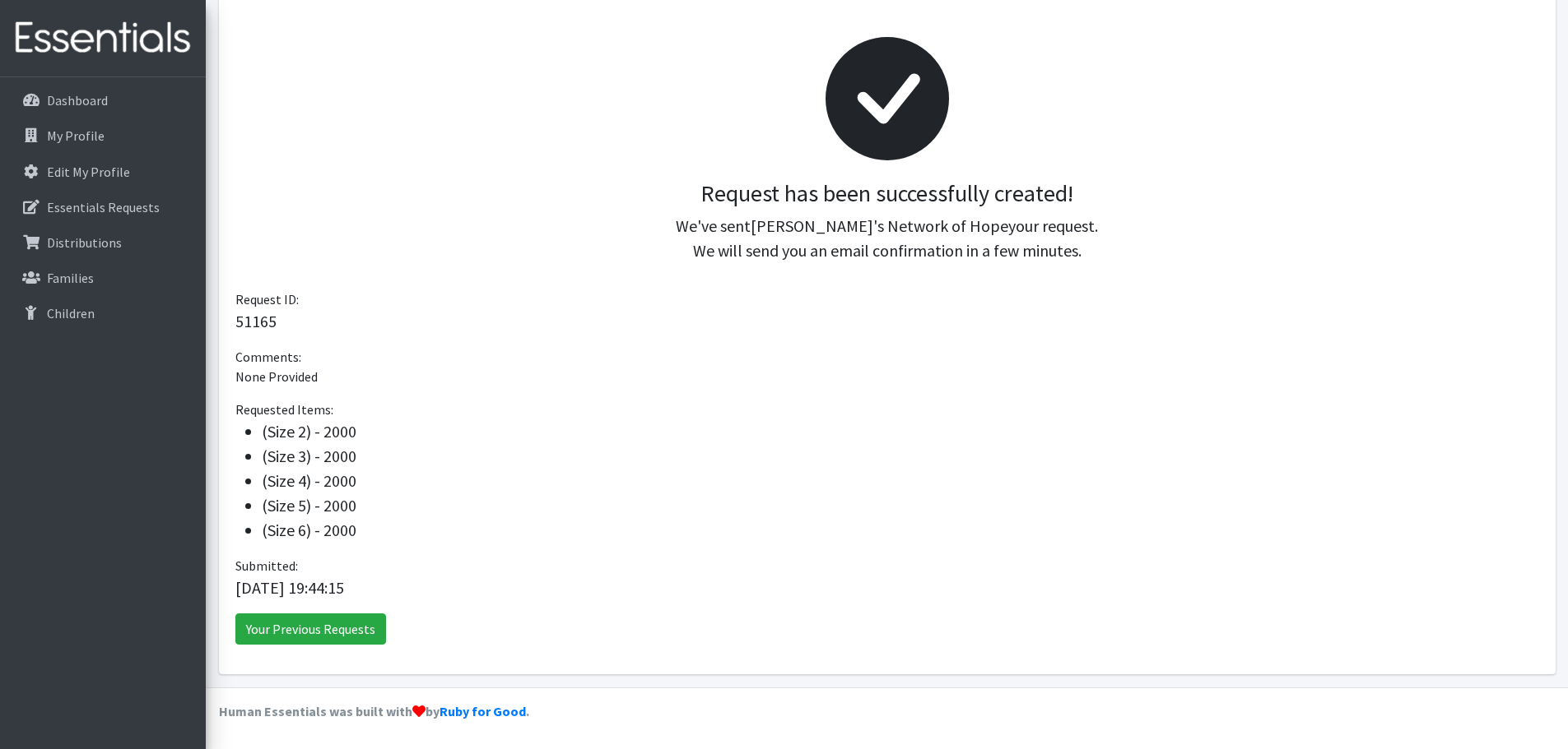
click at [385, 218] on div "Request has been successfully created! We've sent [PERSON_NAME]'s Network of Ho…" at bounding box center [888, 222] width 1278 height 84
click at [296, 417] on div "Request has been successfully created! We've sent [PERSON_NAME]'s Network of Ho…" at bounding box center [887, 332] width 1337 height 688
click at [489, 429] on li "(Size 2) - 2000" at bounding box center [901, 432] width 1278 height 25
